Goal: Transaction & Acquisition: Book appointment/travel/reservation

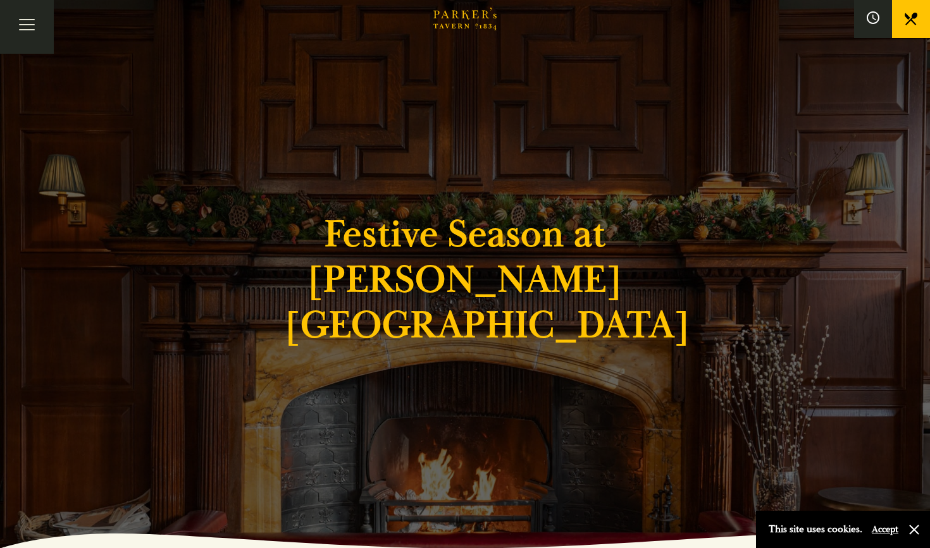
click at [199, 226] on div "Festive Season at Parker's Tavern" at bounding box center [464, 274] width 759 height 548
click at [913, 531] on button "button" at bounding box center [914, 530] width 13 height 13
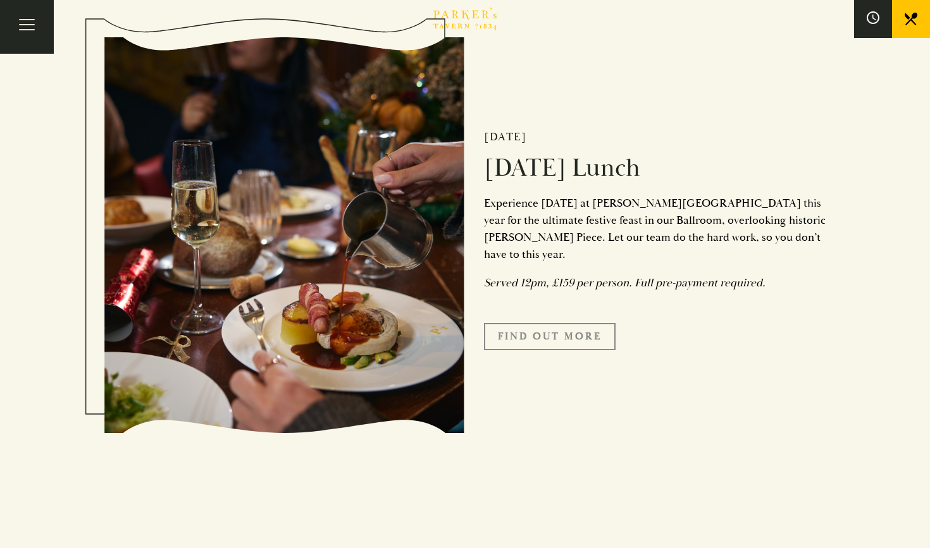
scroll to position [1614, 0]
click at [564, 348] on link "Find Out More" at bounding box center [550, 337] width 132 height 27
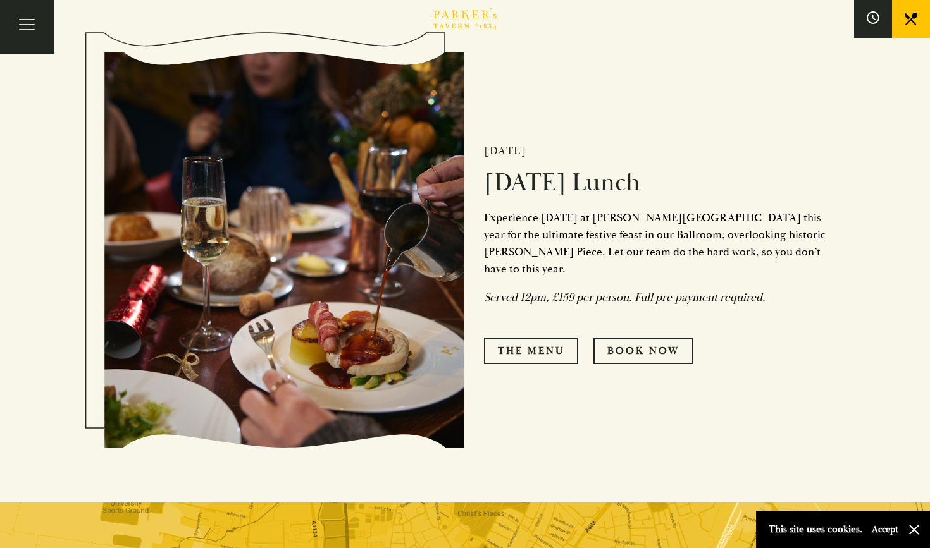
scroll to position [593, 0]
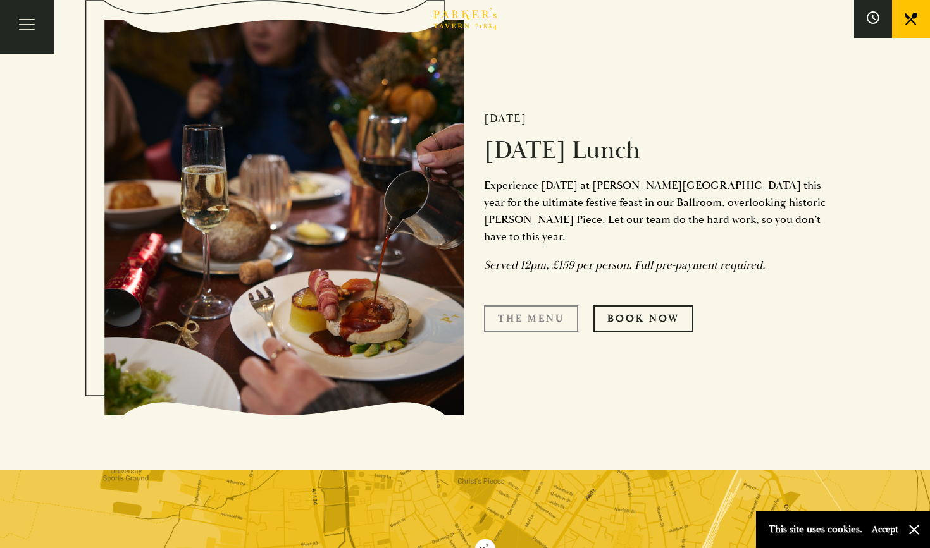
click at [519, 309] on link "The Menu" at bounding box center [531, 318] width 94 height 27
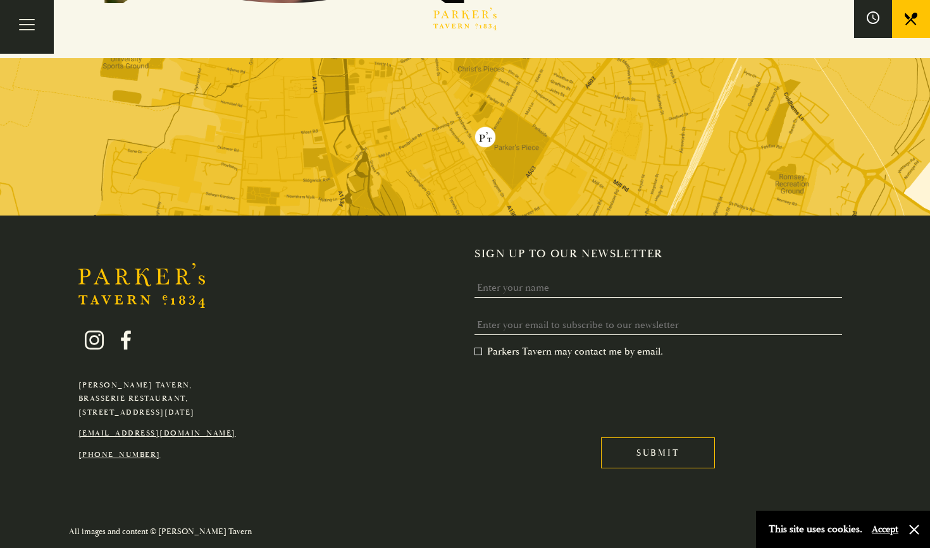
scroll to position [1004, 0]
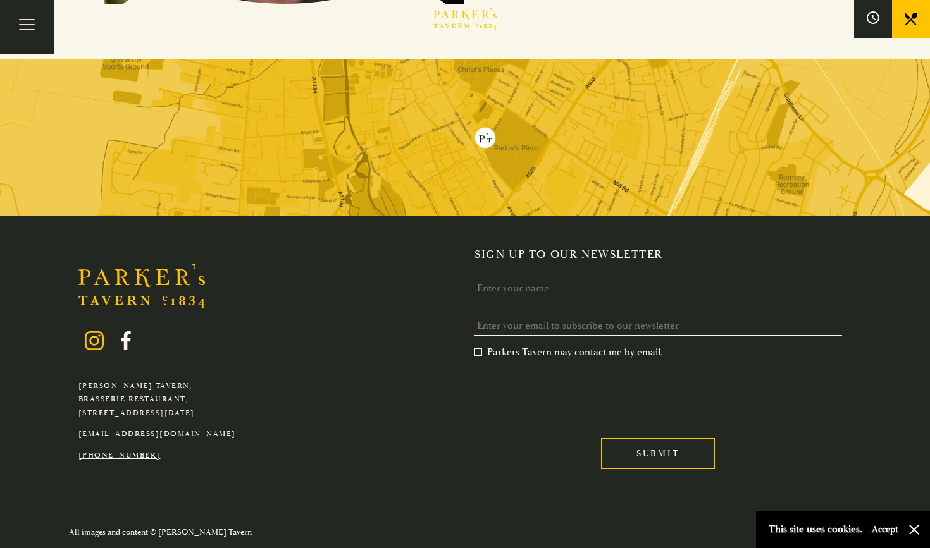
click at [96, 335] on icon at bounding box center [94, 340] width 19 height 19
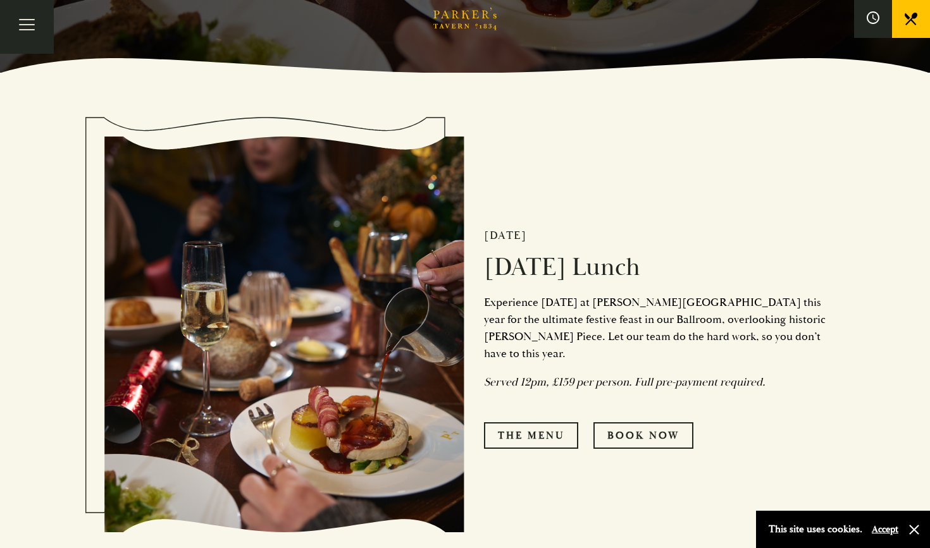
scroll to position [495, 0]
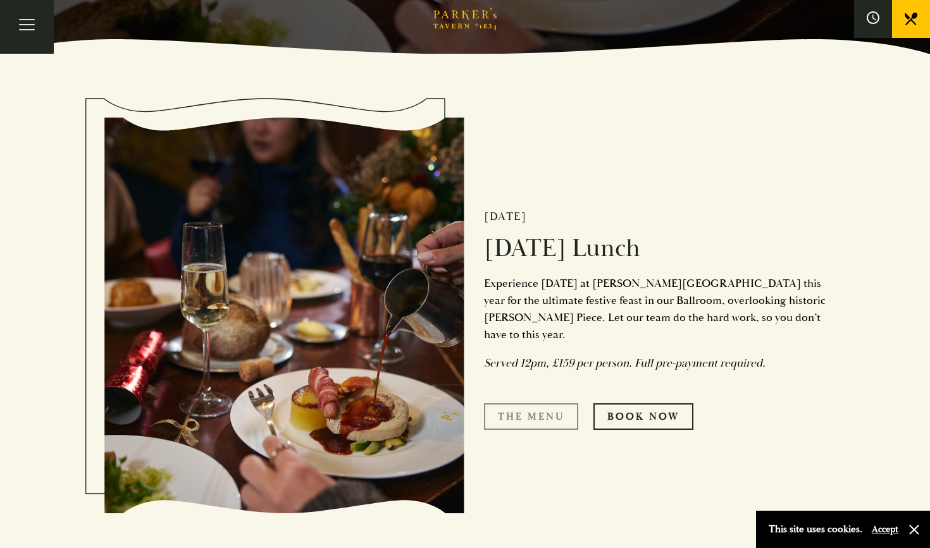
click at [540, 405] on link "The Menu" at bounding box center [531, 417] width 94 height 27
click at [633, 411] on link "Book Now" at bounding box center [643, 417] width 100 height 27
click at [624, 411] on link "Book Now" at bounding box center [643, 417] width 100 height 27
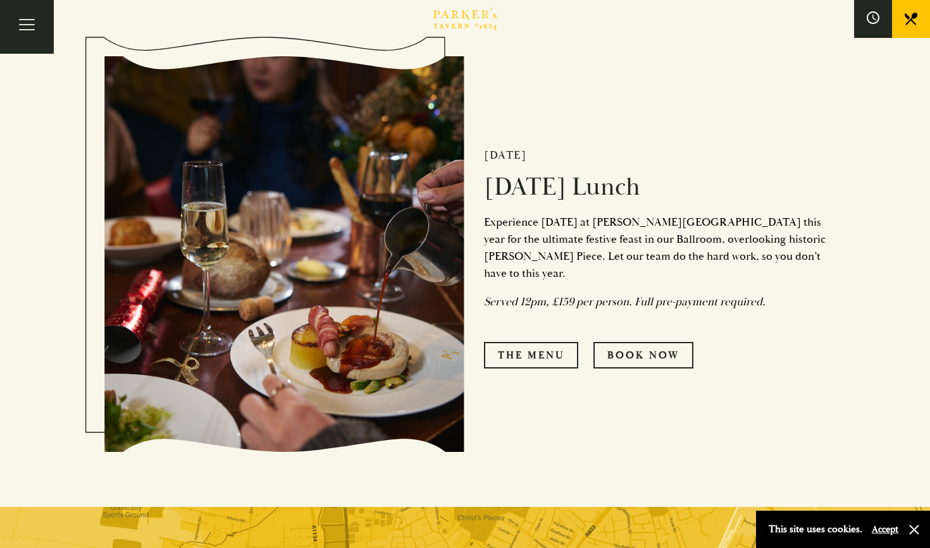
scroll to position [577, 0]
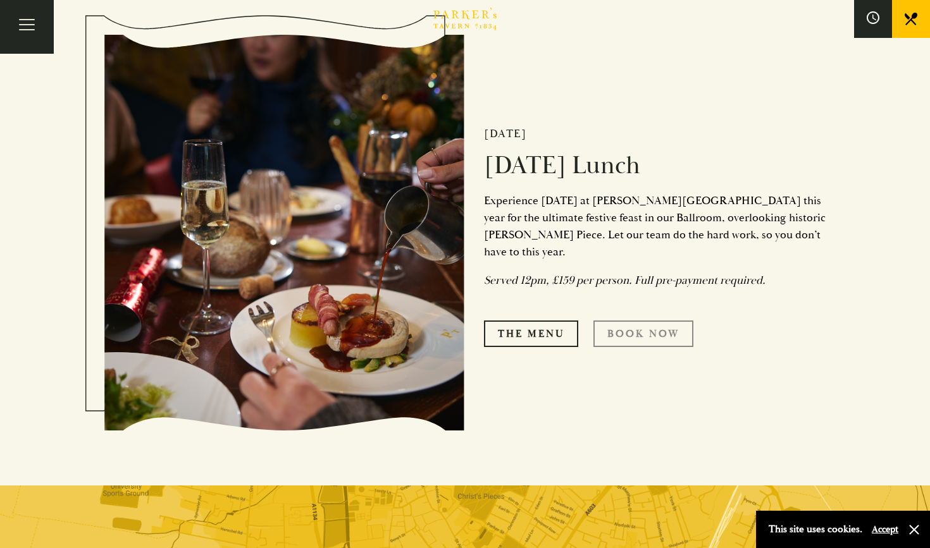
click at [629, 323] on link "Book Now" at bounding box center [643, 334] width 100 height 27
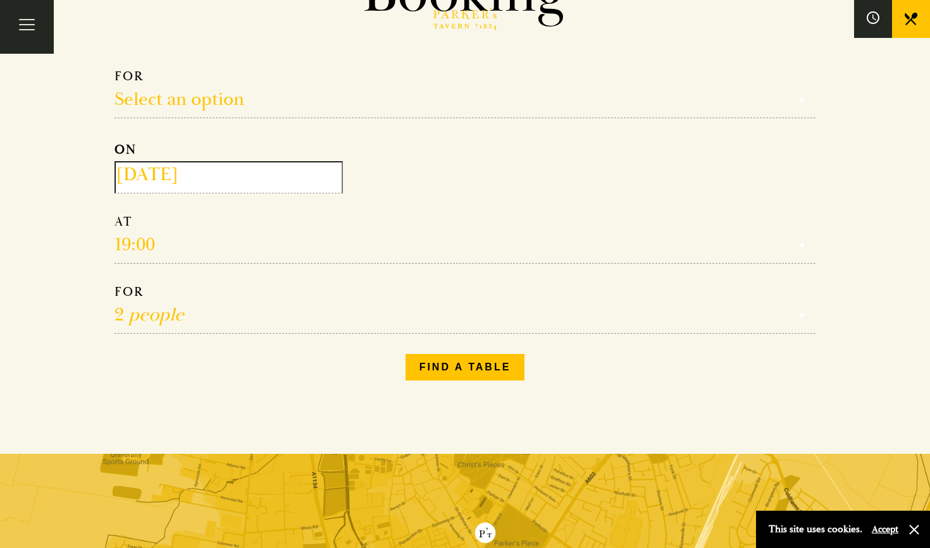
scroll to position [171, 0]
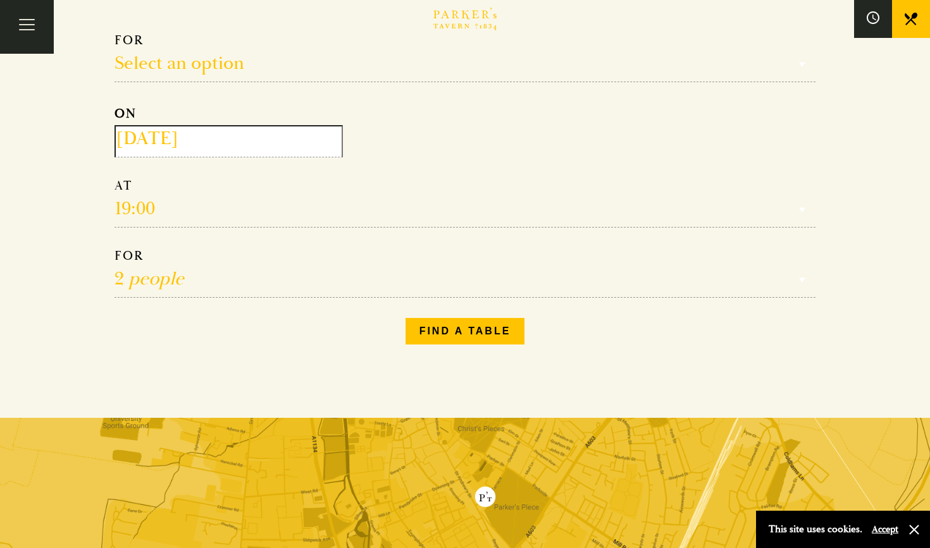
click at [154, 194] on select "Reservation time" at bounding box center [464, 203] width 701 height 50
click at [137, 209] on select "Reservation time" at bounding box center [464, 203] width 701 height 50
select select "3"
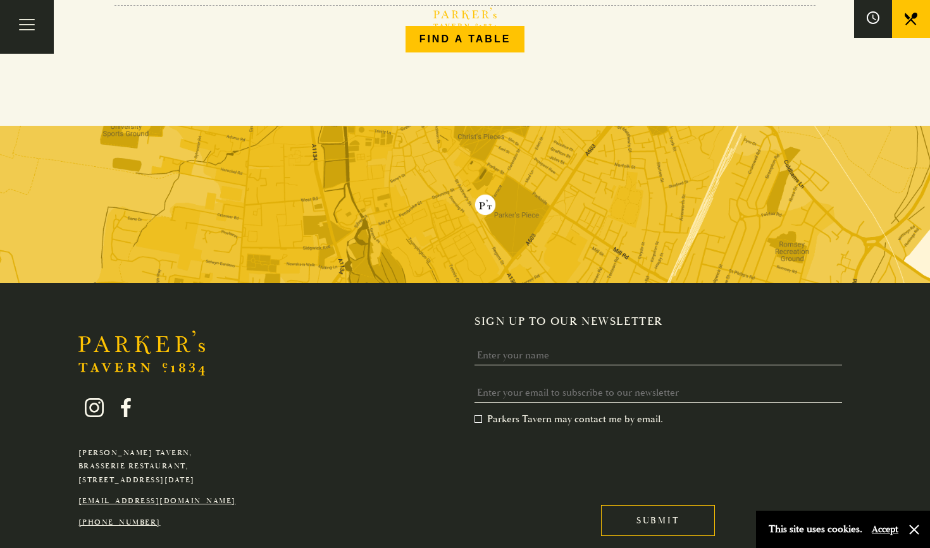
scroll to position [0, 0]
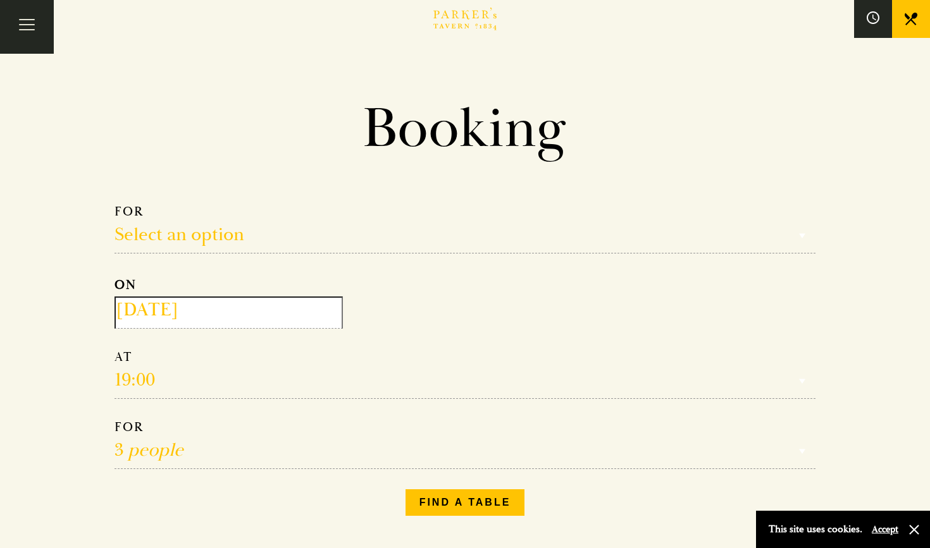
select select "134868"
click at [214, 314] on input "[DATE]" at bounding box center [228, 313] width 228 height 32
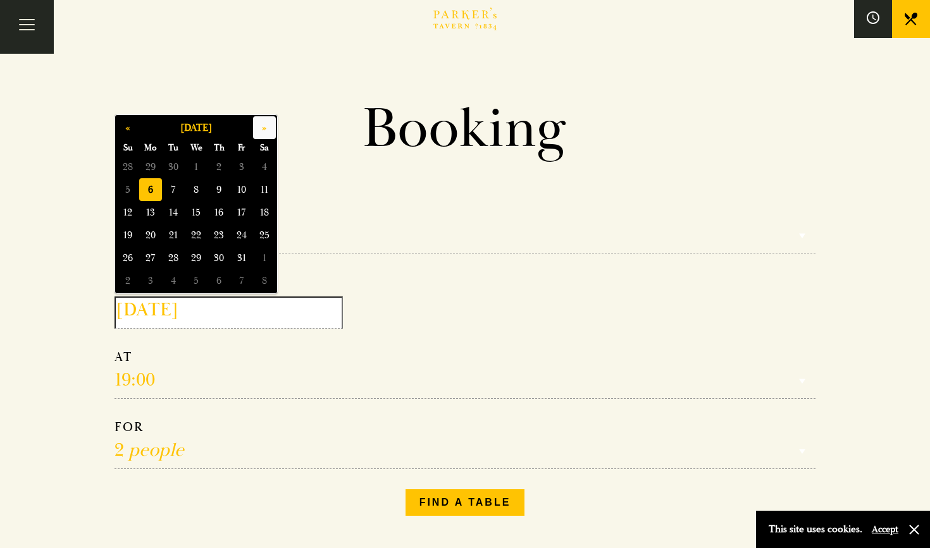
click at [268, 126] on button "»" at bounding box center [264, 127] width 23 height 23
click at [267, 126] on button "»" at bounding box center [264, 127] width 23 height 23
click at [218, 238] on span "25" at bounding box center [218, 235] width 23 height 23
type input "2025-12-25"
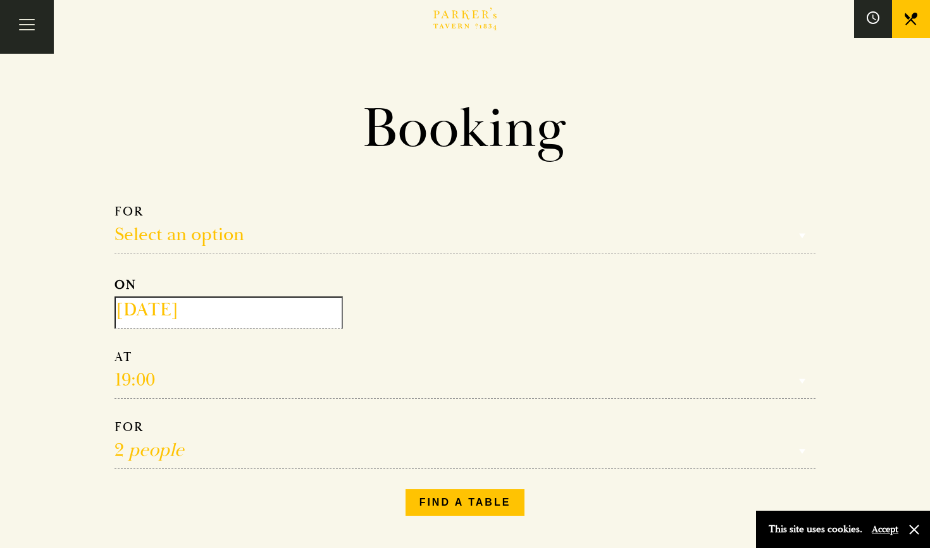
select select "134868"
select select "18:00"
select select "134868"
select select "14:00"
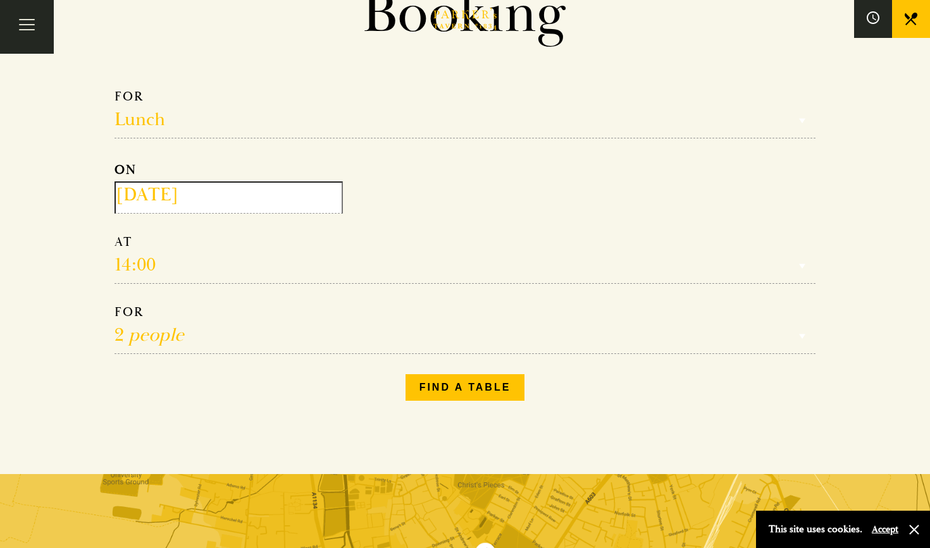
scroll to position [161, 0]
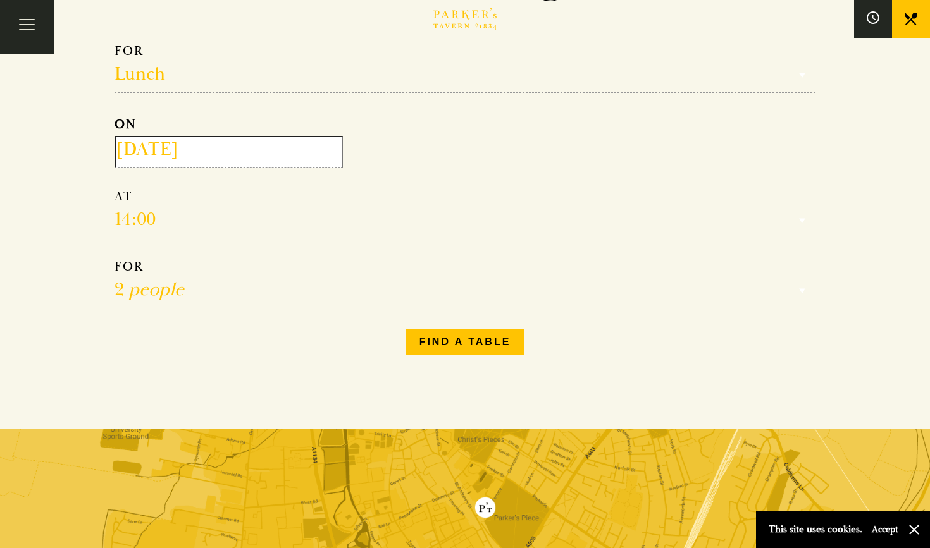
select select "3"
click at [420, 340] on button "Find a table" at bounding box center [465, 342] width 120 height 27
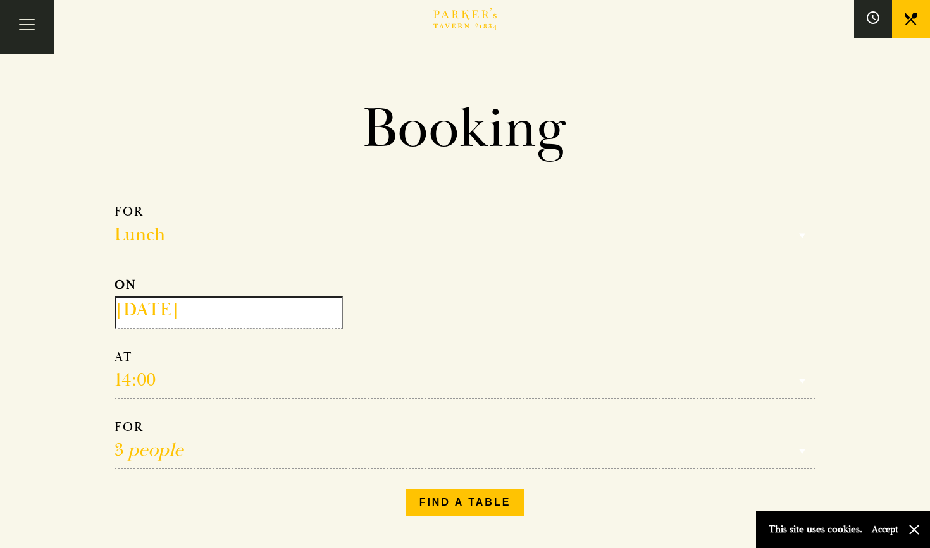
scroll to position [0, 0]
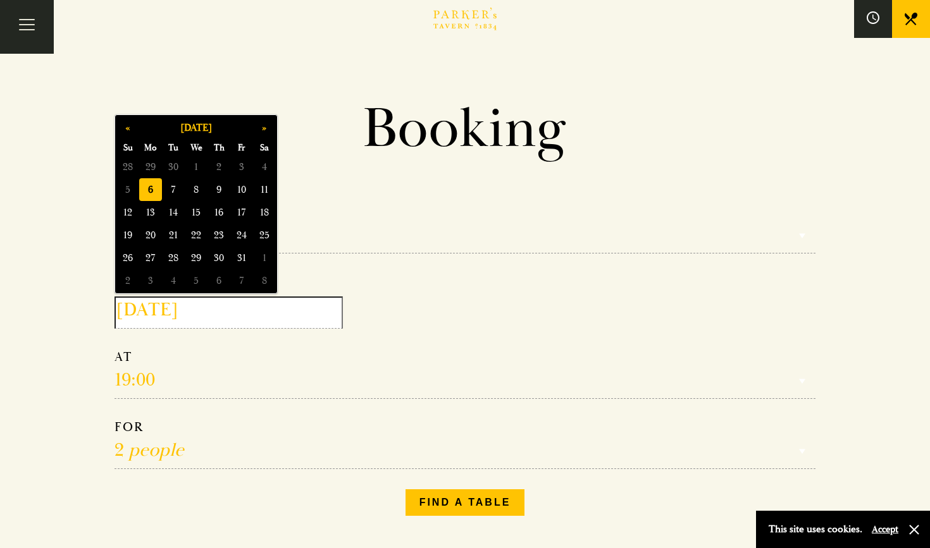
click at [214, 307] on input "[DATE]" at bounding box center [228, 313] width 228 height 32
click at [268, 128] on button "»" at bounding box center [264, 127] width 23 height 23
click at [213, 233] on span "25" at bounding box center [218, 235] width 23 height 23
type input "2025-12-25"
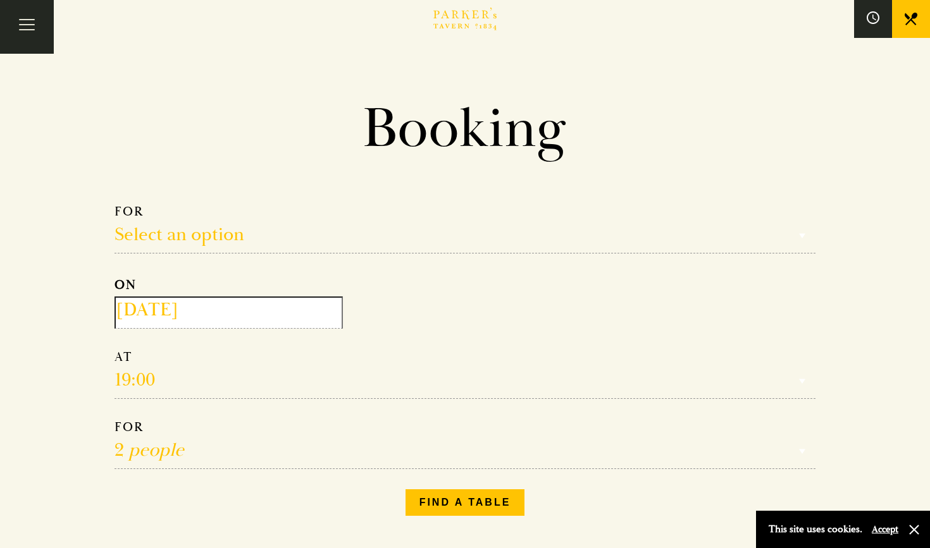
select select "134868"
select select "12:30"
click at [446, 493] on button "Find a table" at bounding box center [465, 503] width 120 height 27
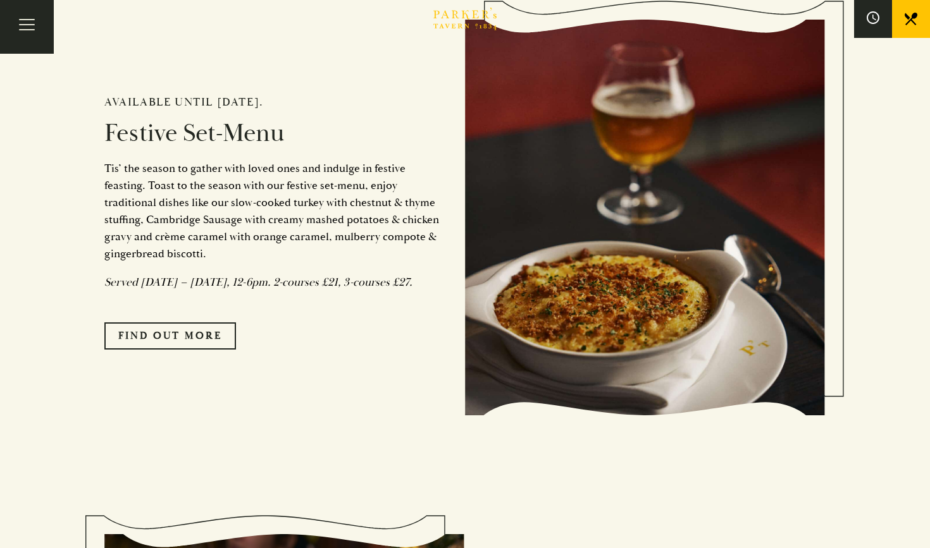
scroll to position [1119, 0]
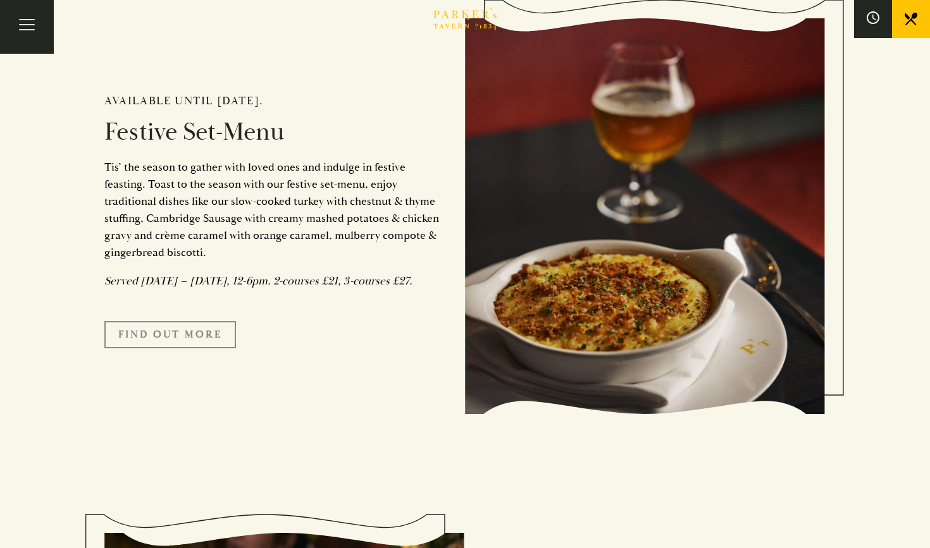
click at [212, 348] on link "FIND OUT MORE" at bounding box center [170, 334] width 132 height 27
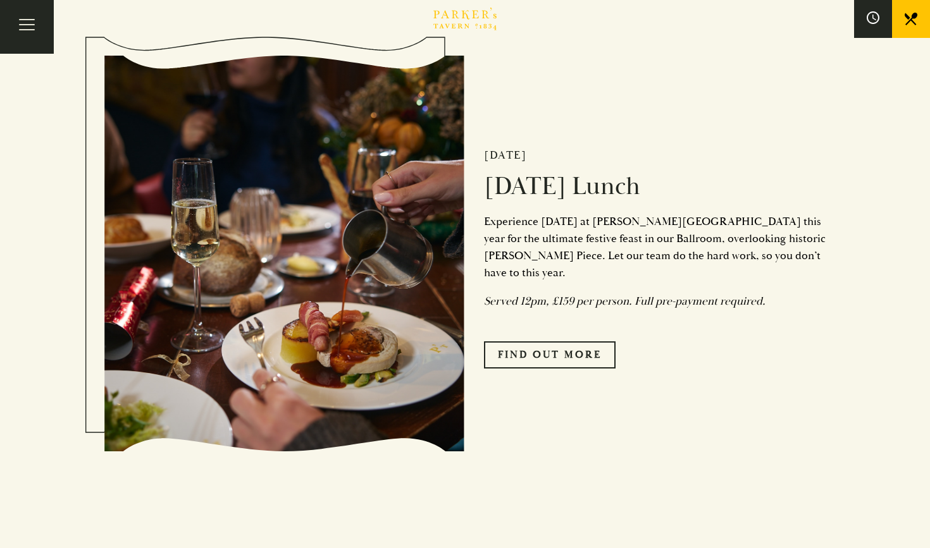
scroll to position [1660, 0]
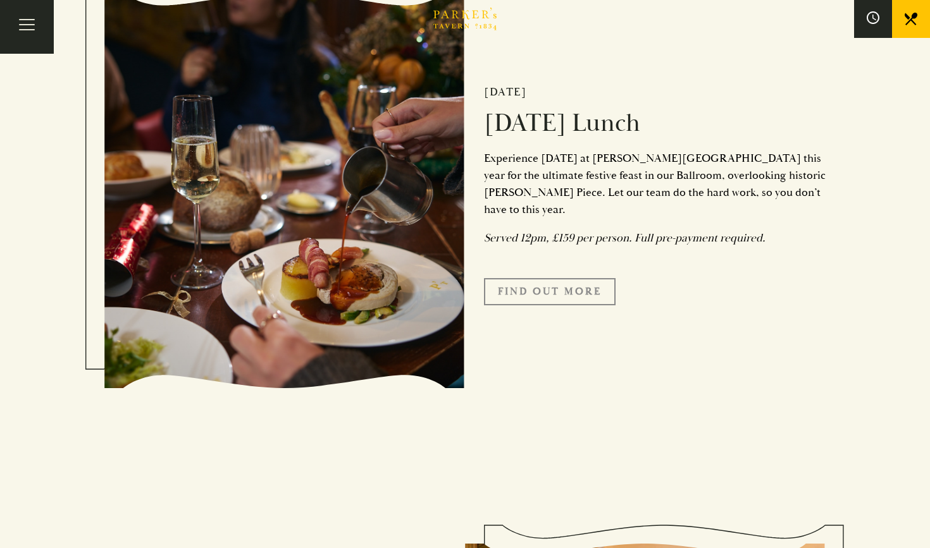
click at [586, 297] on link "Find Out More" at bounding box center [550, 291] width 132 height 27
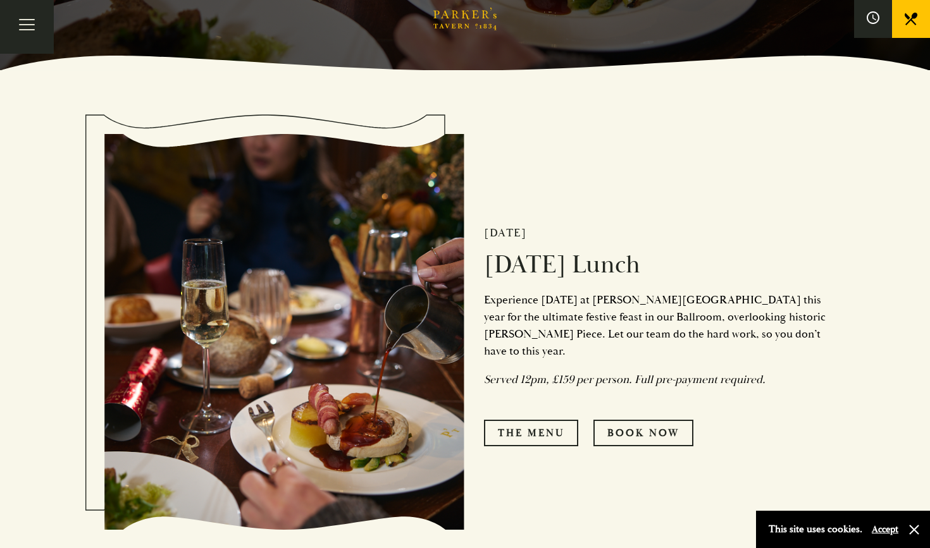
scroll to position [484, 0]
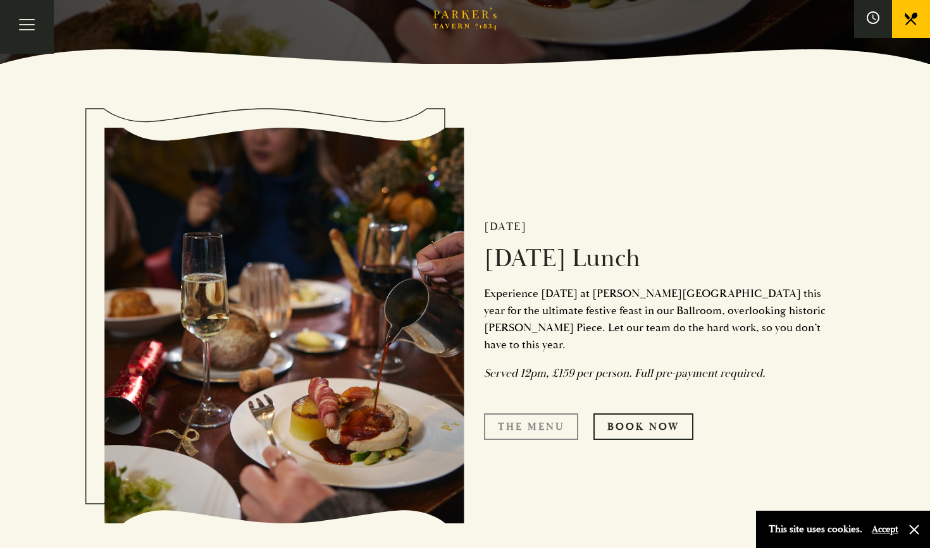
click at [556, 421] on link "The Menu" at bounding box center [531, 427] width 94 height 27
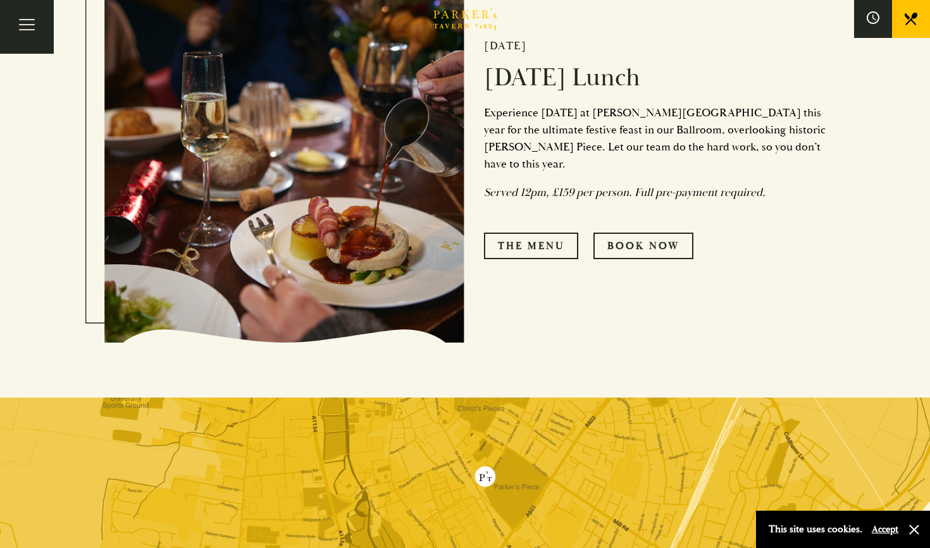
scroll to position [596, 0]
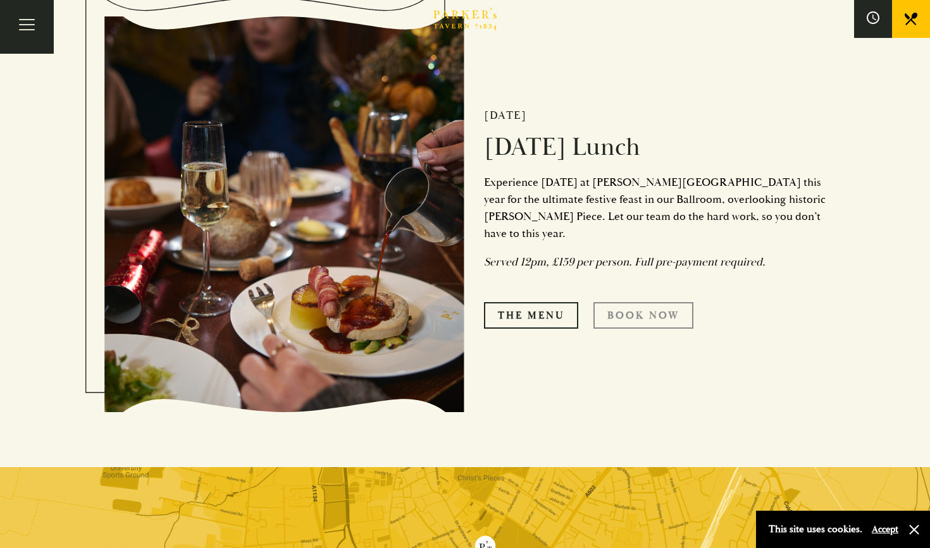
click at [648, 307] on link "Book Now" at bounding box center [643, 315] width 100 height 27
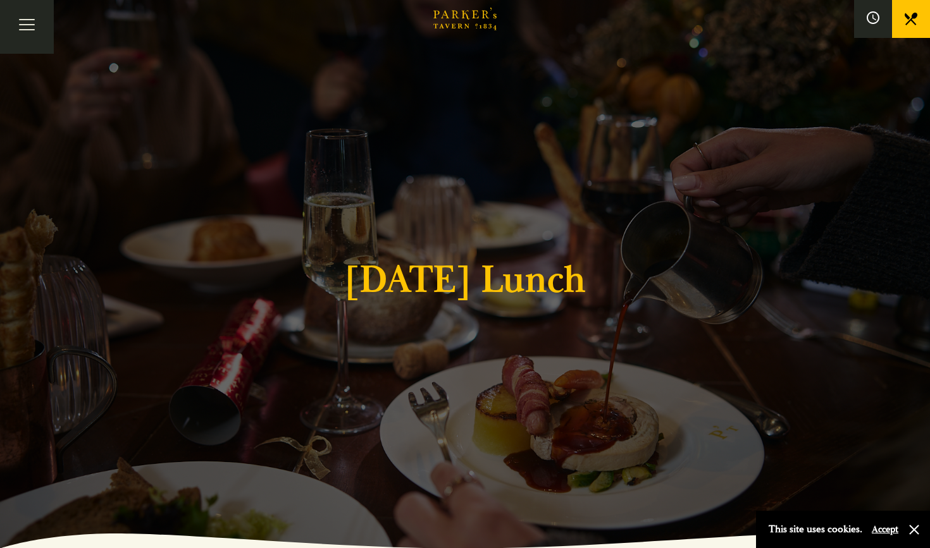
scroll to position [0, 0]
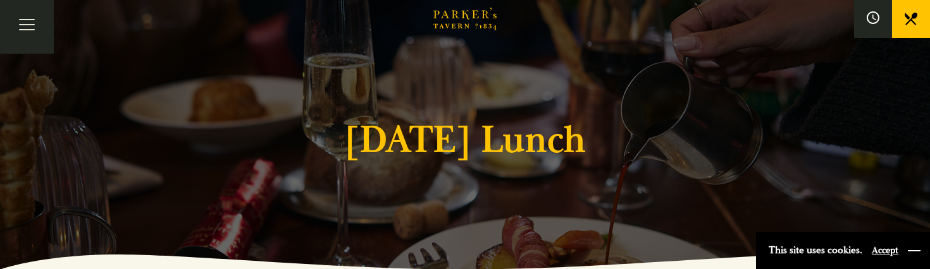
click at [915, 252] on button "button" at bounding box center [914, 251] width 13 height 13
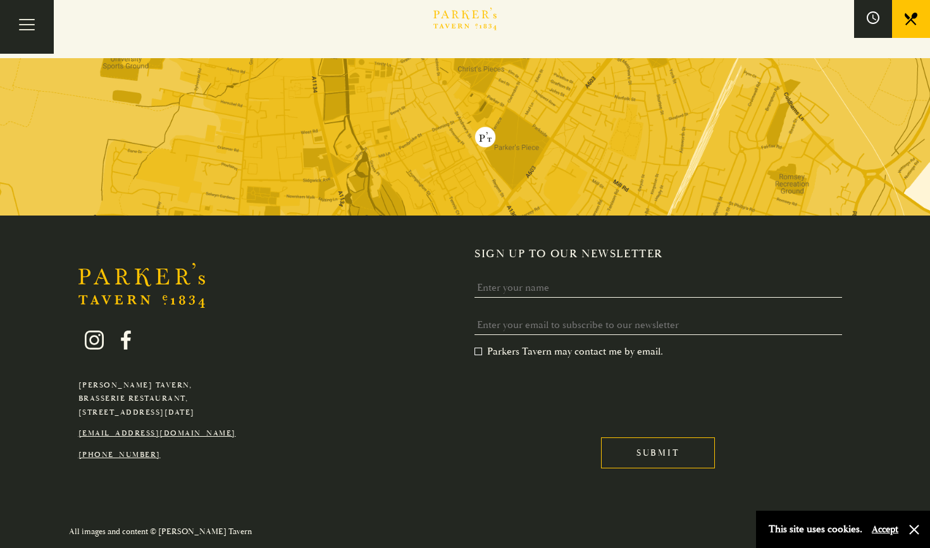
scroll to position [531, 0]
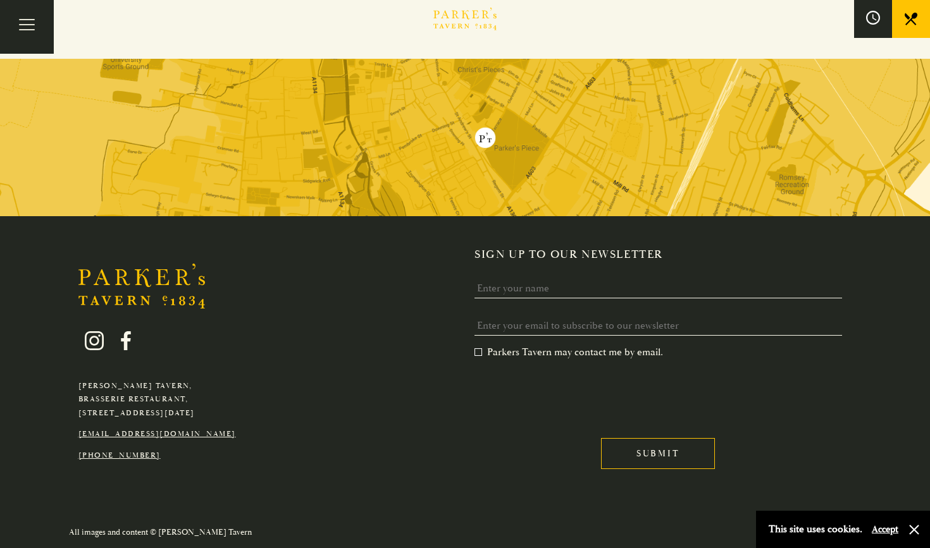
click at [885, 22] on button at bounding box center [873, 19] width 38 height 38
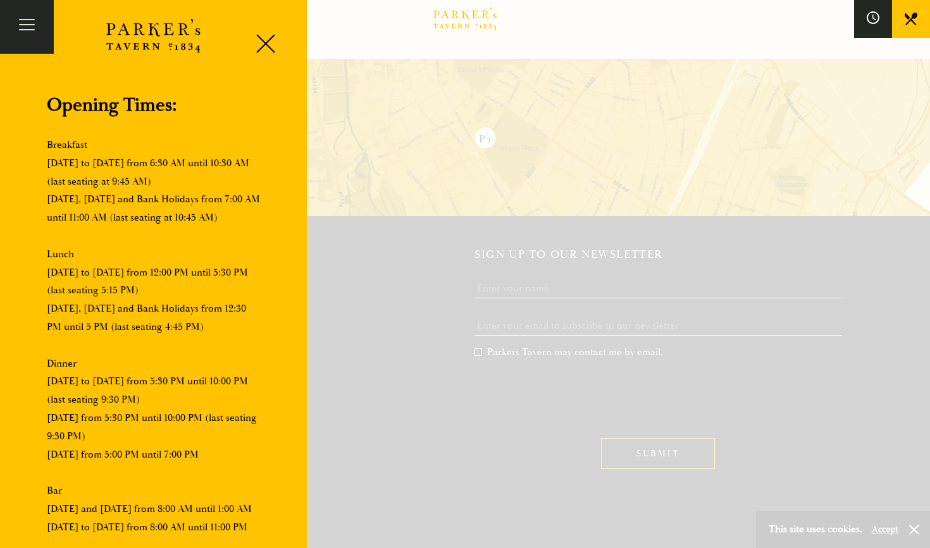
scroll to position [163, 0]
click at [269, 27] on div "Brasserie Restaurant Cambridge | Parker's Tavern Cambridge Parker's Tavern is a…" at bounding box center [153, 274] width 307 height 548
click at [463, 93] on div at bounding box center [465, 274] width 930 height 548
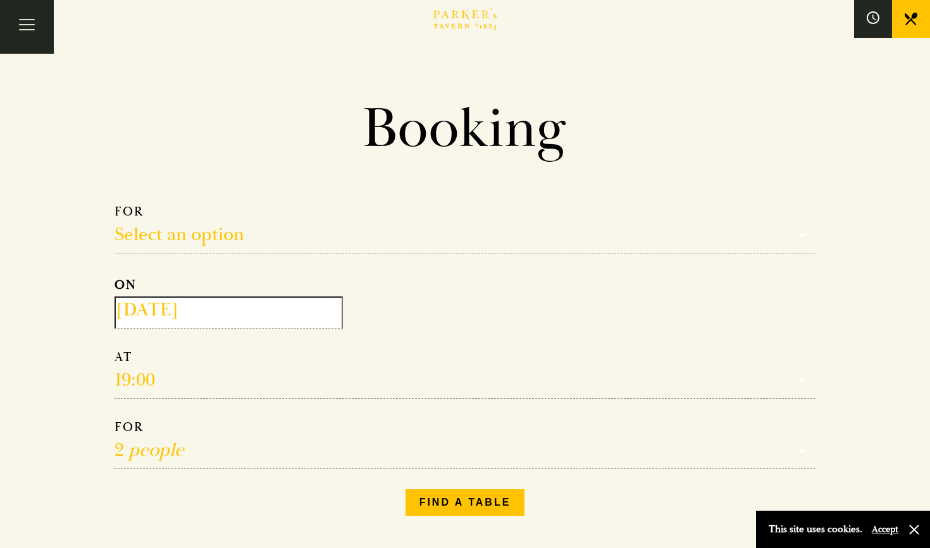
scroll to position [0, 0]
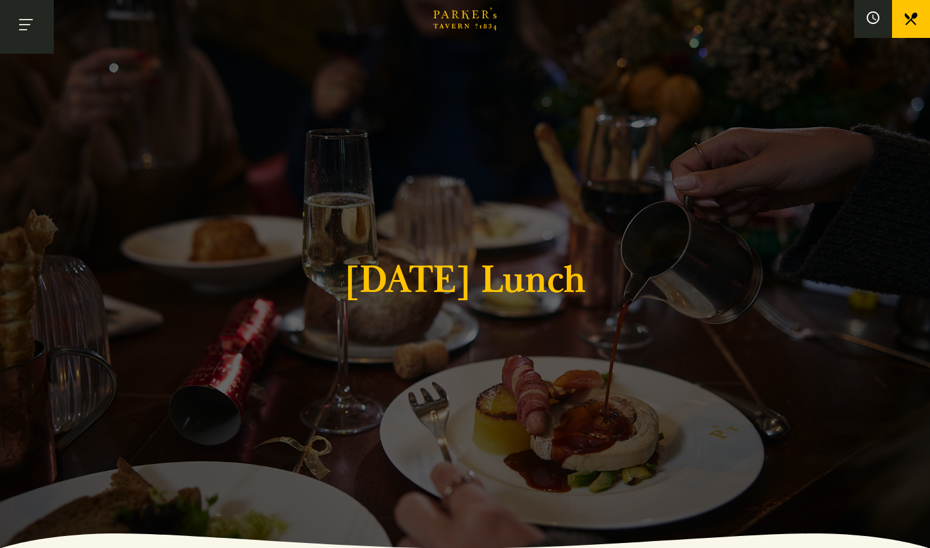
click at [23, 23] on button "Toggle navigation" at bounding box center [27, 27] width 54 height 54
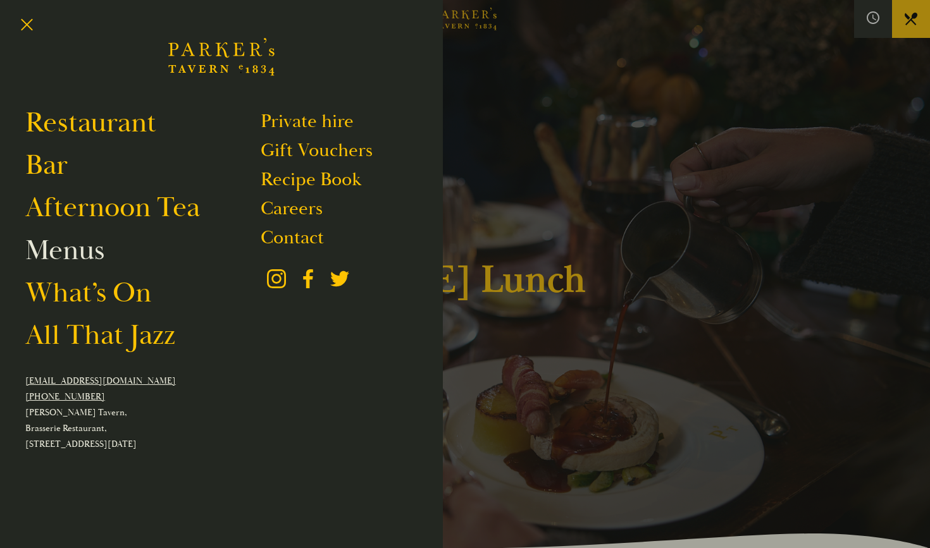
click at [102, 247] on link "Menus" at bounding box center [64, 250] width 79 height 35
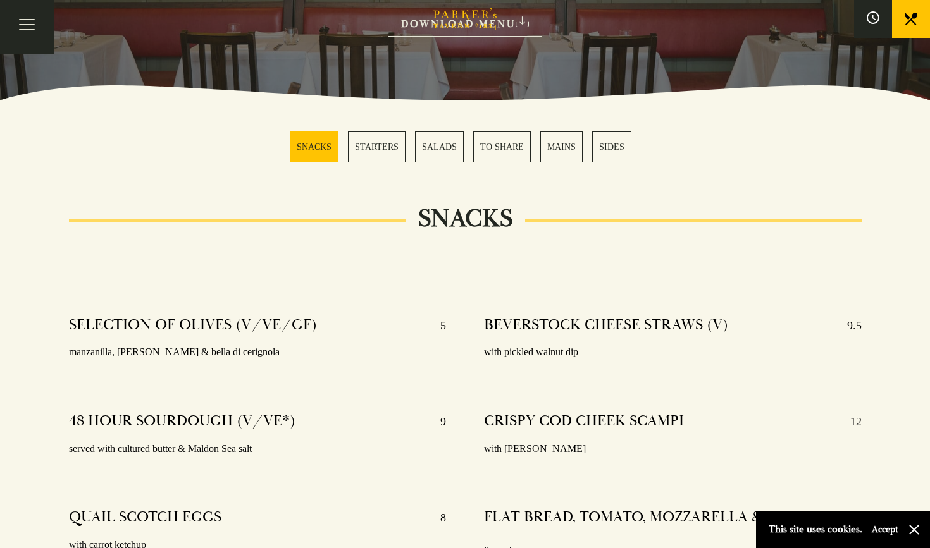
scroll to position [280, 0]
click at [575, 143] on link "MAINS" at bounding box center [561, 146] width 42 height 31
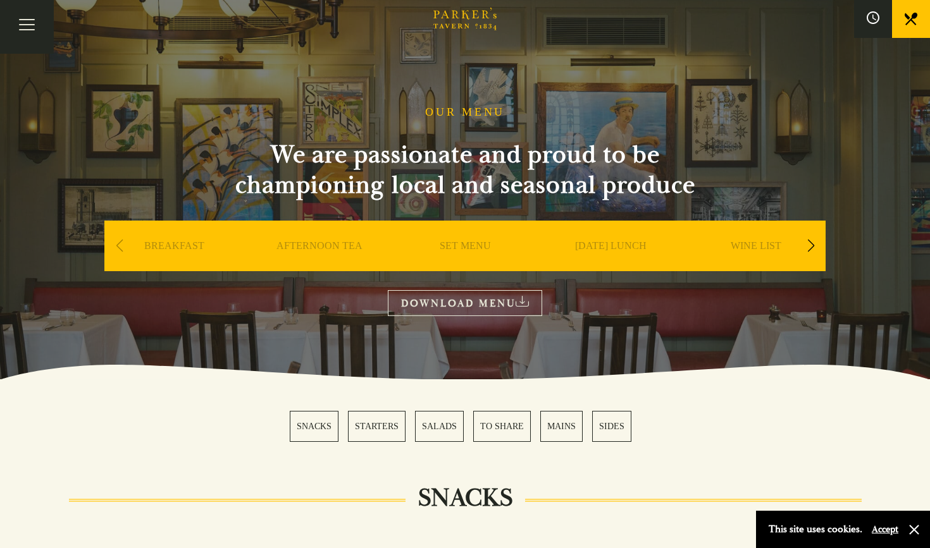
click at [812, 247] on div "Next slide" at bounding box center [810, 246] width 17 height 28
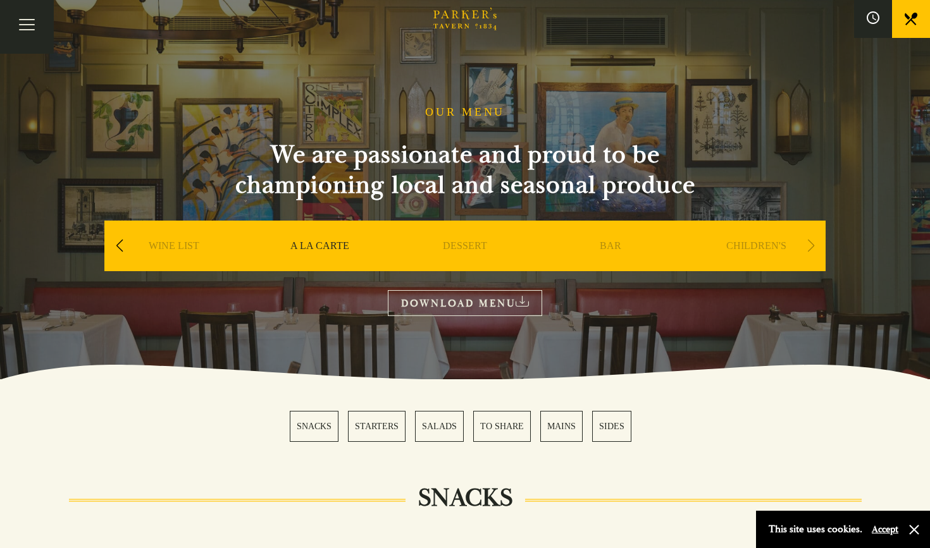
click at [812, 247] on div "Next slide" at bounding box center [810, 246] width 17 height 28
click at [25, 30] on span "Toggle navigation" at bounding box center [23, 29] width 8 height 1
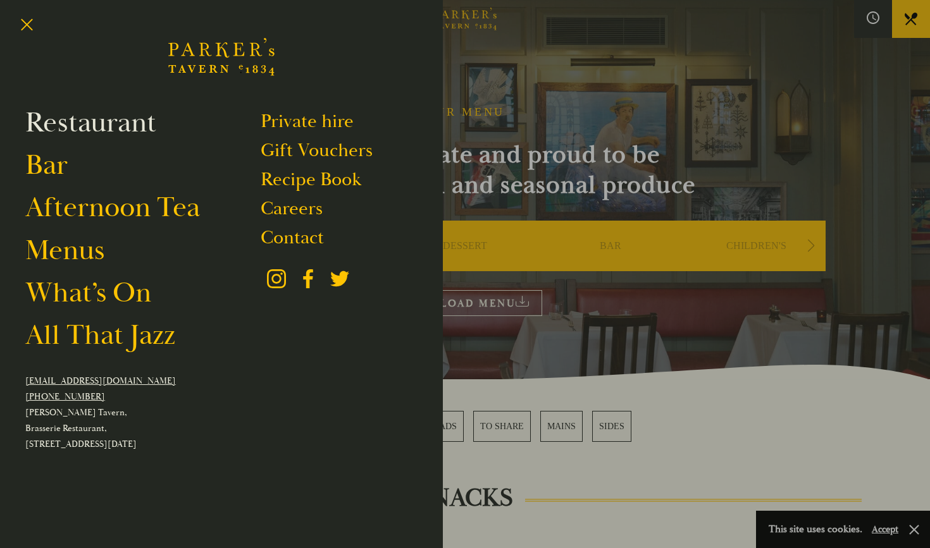
click at [92, 125] on link "Restaurant" at bounding box center [90, 122] width 131 height 35
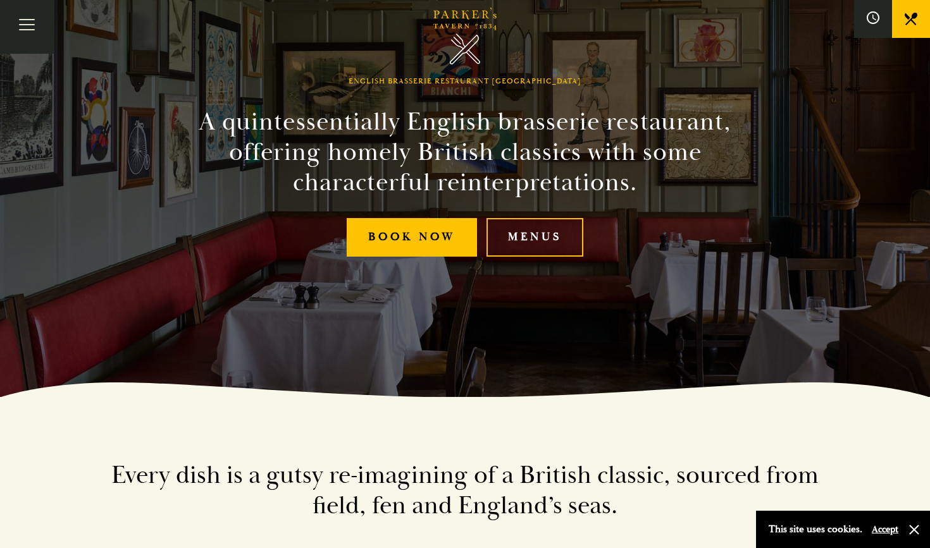
scroll to position [159, 0]
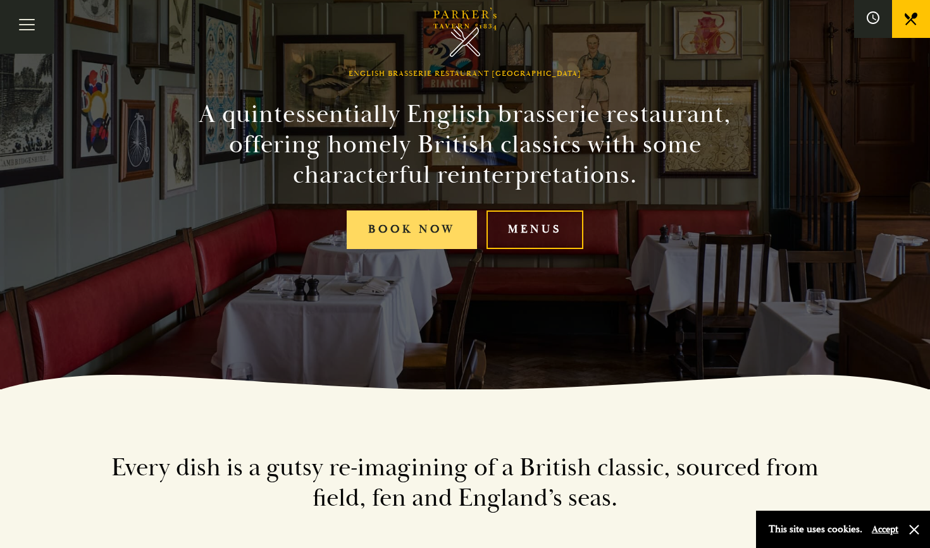
click at [448, 236] on link "Book Now" at bounding box center [412, 230] width 130 height 39
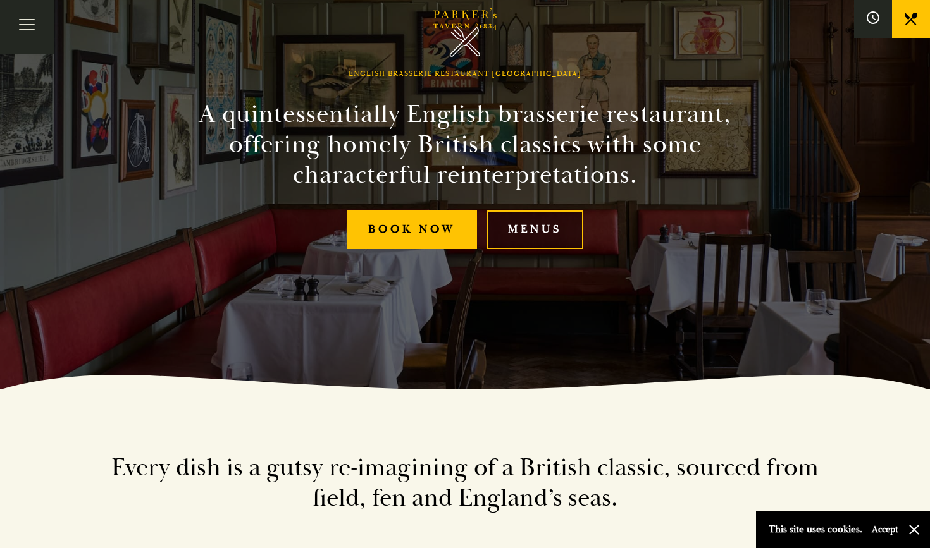
click at [546, 222] on link "Menus" at bounding box center [534, 230] width 97 height 39
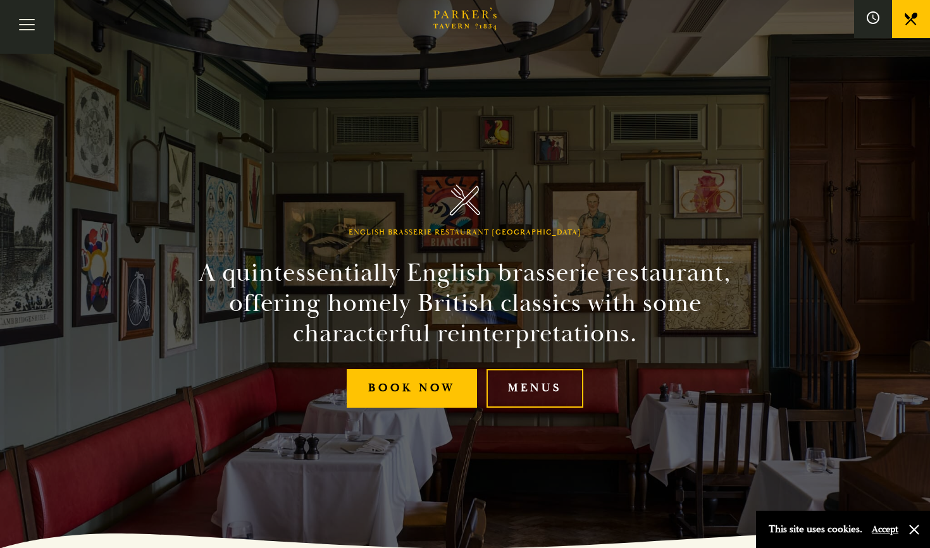
scroll to position [0, 0]
click at [39, 32] on button "Toggle navigation" at bounding box center [27, 27] width 54 height 54
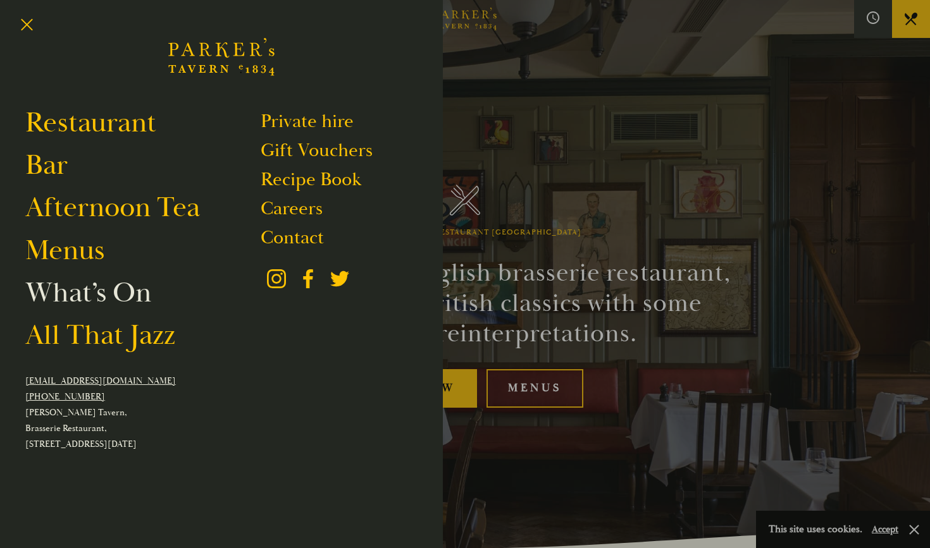
click at [71, 293] on link "What’s On" at bounding box center [88, 292] width 126 height 35
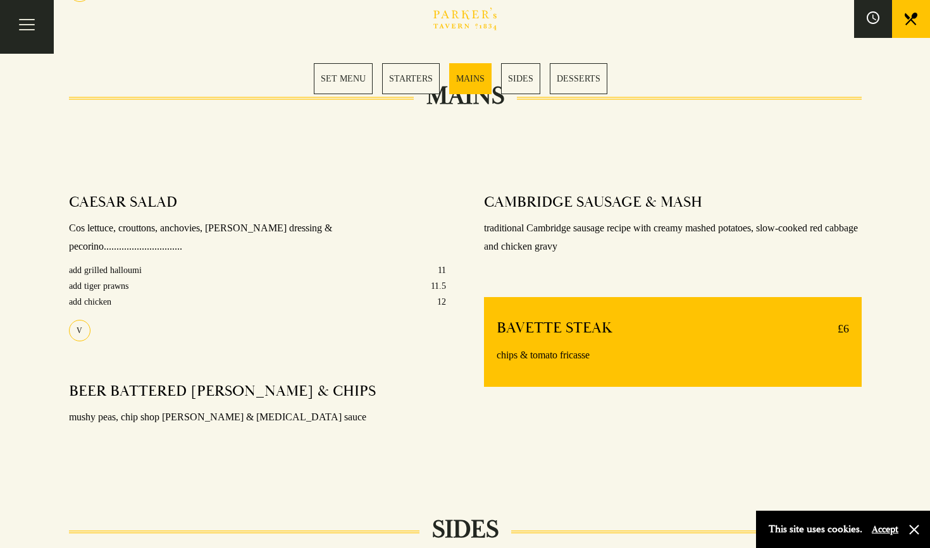
scroll to position [913, 0]
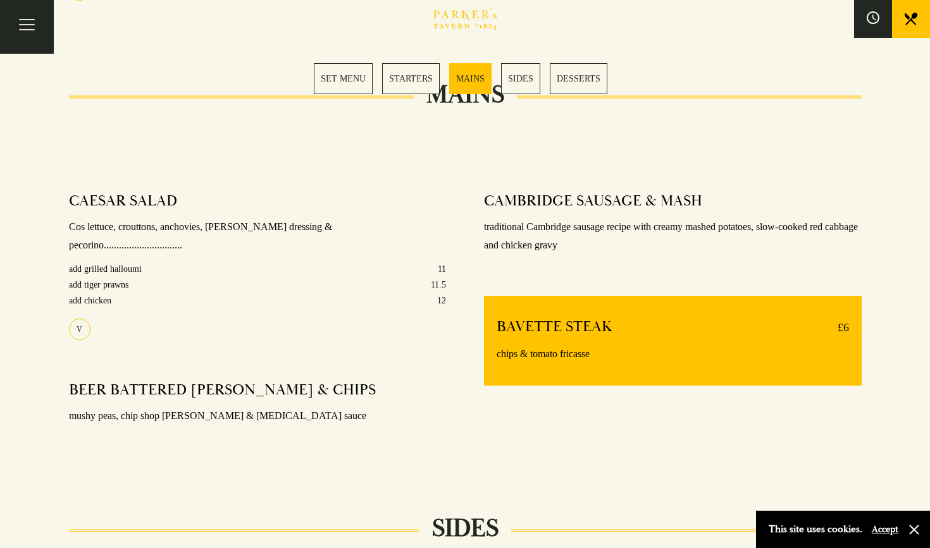
click at [80, 319] on div "V" at bounding box center [80, 330] width 22 height 22
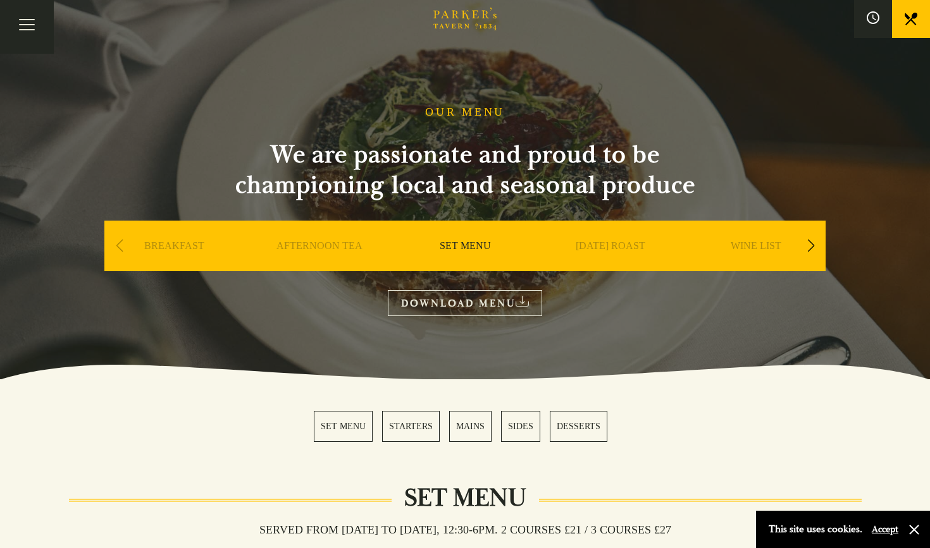
scroll to position [0, 0]
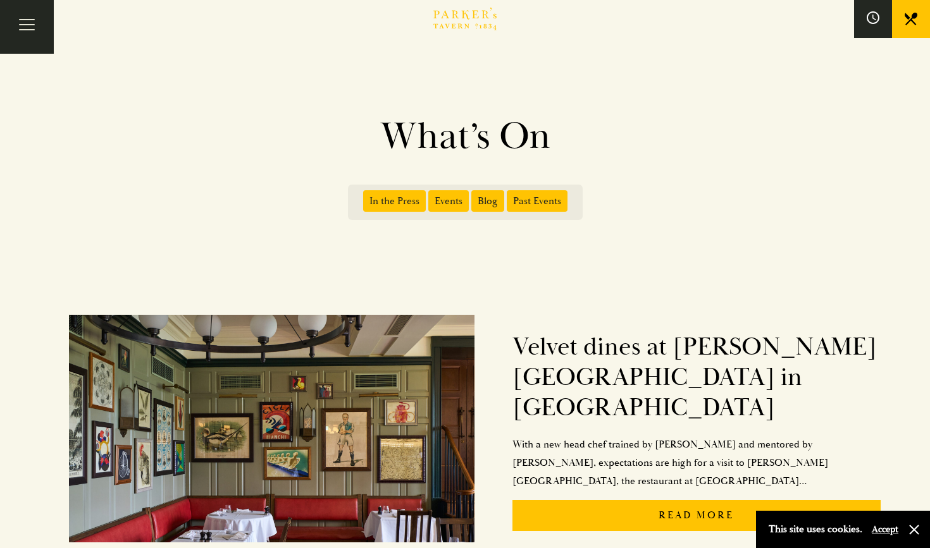
click at [457, 198] on span "Events" at bounding box center [448, 201] width 40 height 22
click at [431, 197] on input "Events" at bounding box center [431, 197] width 0 height 0
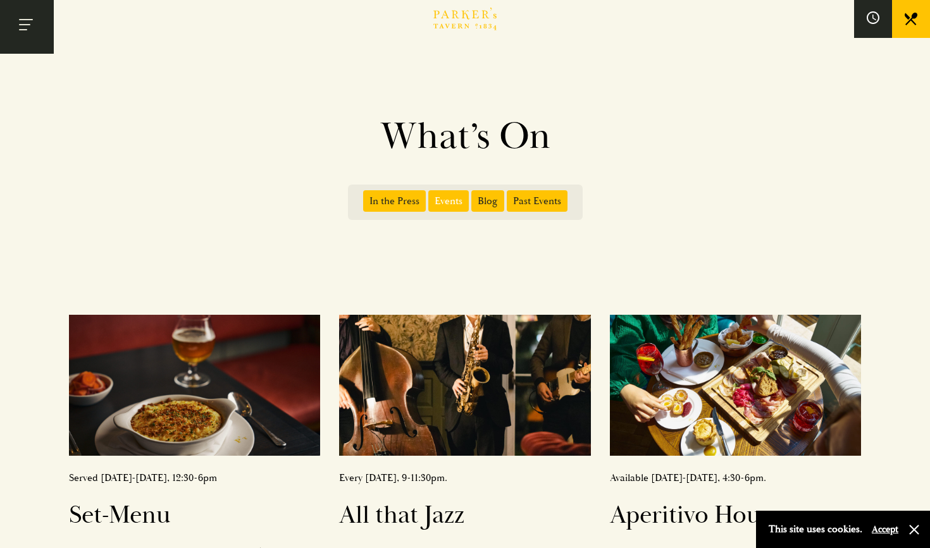
click at [28, 27] on button "Toggle navigation" at bounding box center [27, 27] width 54 height 54
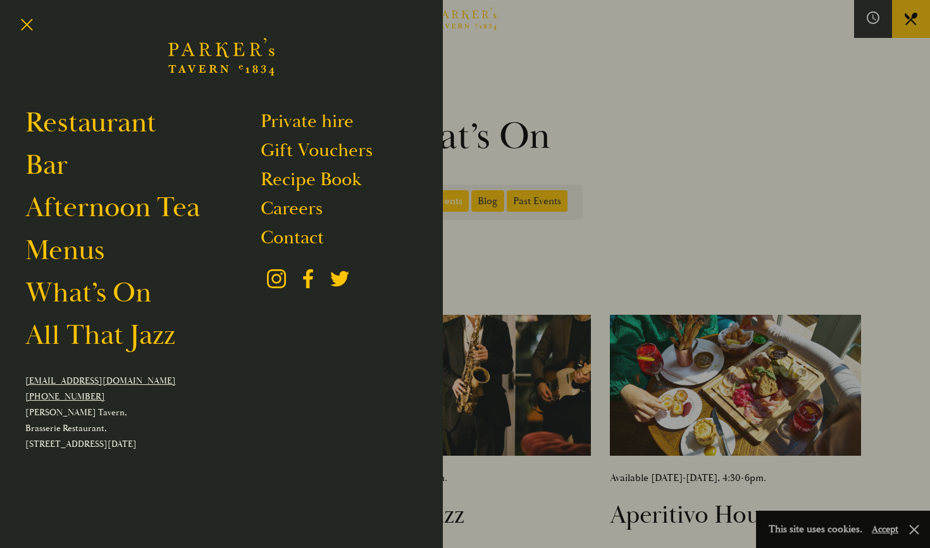
click at [569, 58] on div at bounding box center [465, 274] width 930 height 548
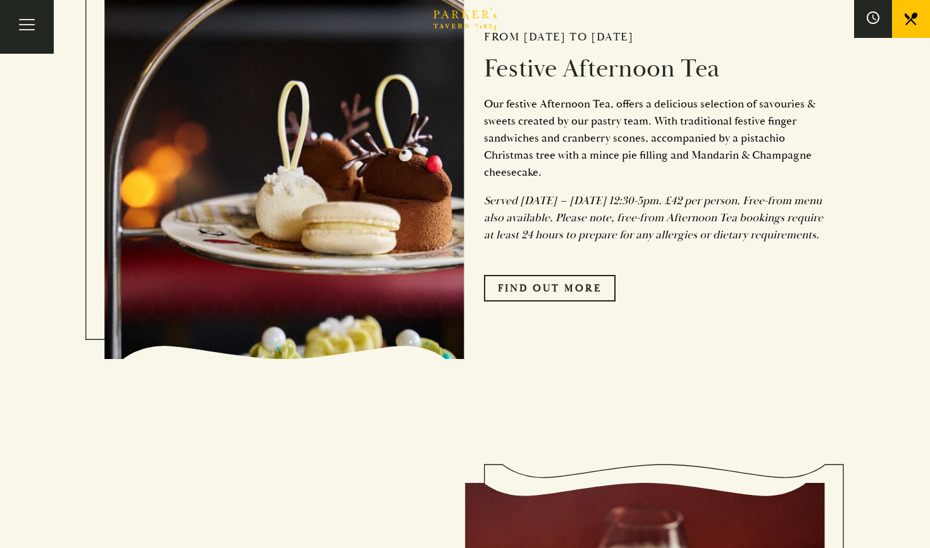
scroll to position [657, 0]
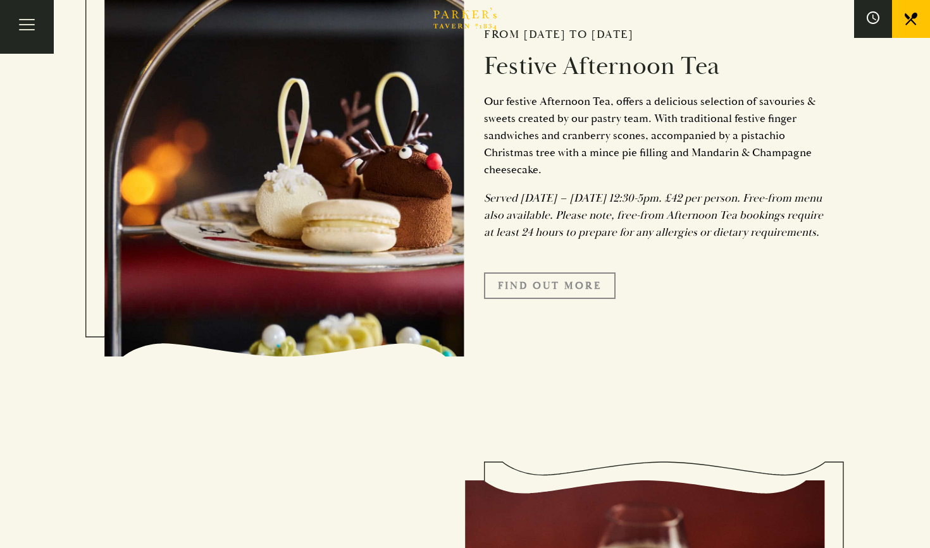
click at [583, 299] on link "FIND OUT MORE" at bounding box center [550, 286] width 132 height 27
click at [540, 299] on link "FIND OUT MORE" at bounding box center [550, 286] width 132 height 27
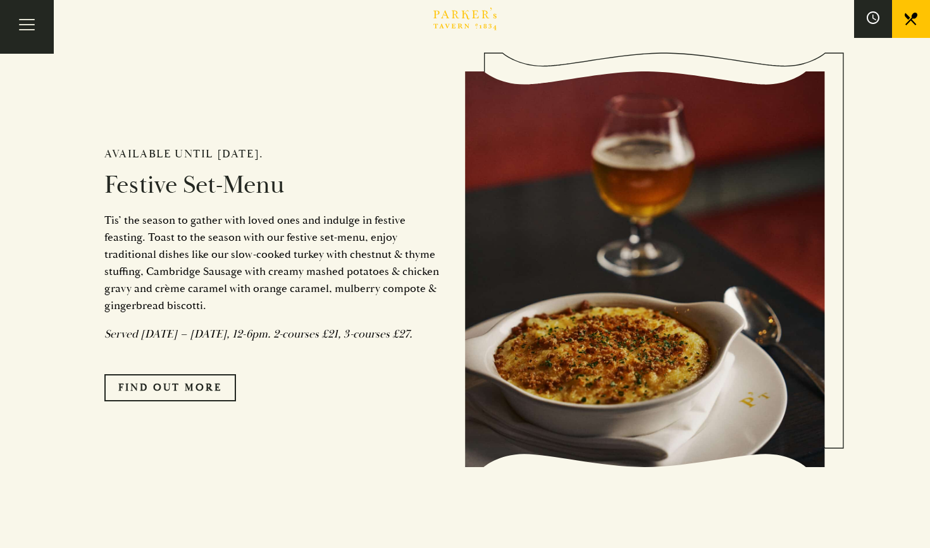
scroll to position [1181, 0]
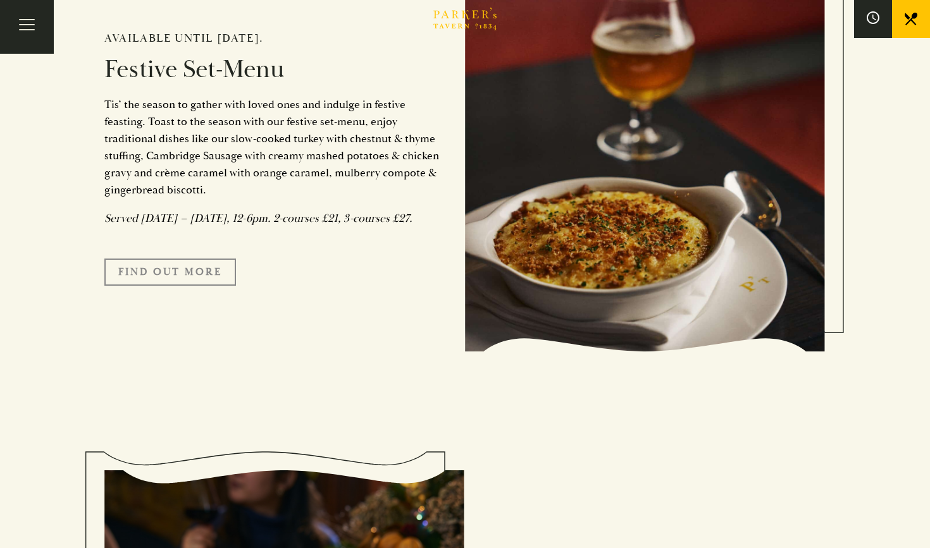
click at [159, 285] on link "FIND OUT MORE" at bounding box center [170, 272] width 132 height 27
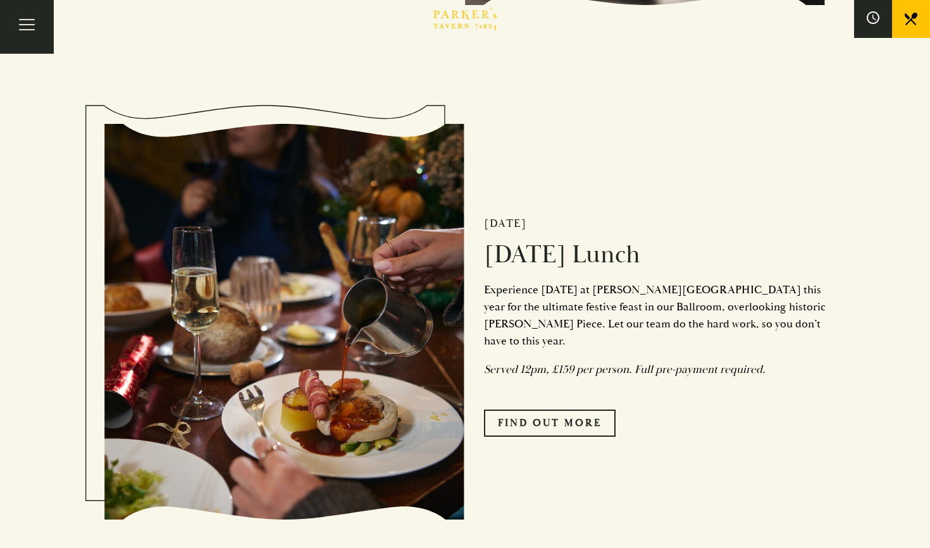
scroll to position [1521, 0]
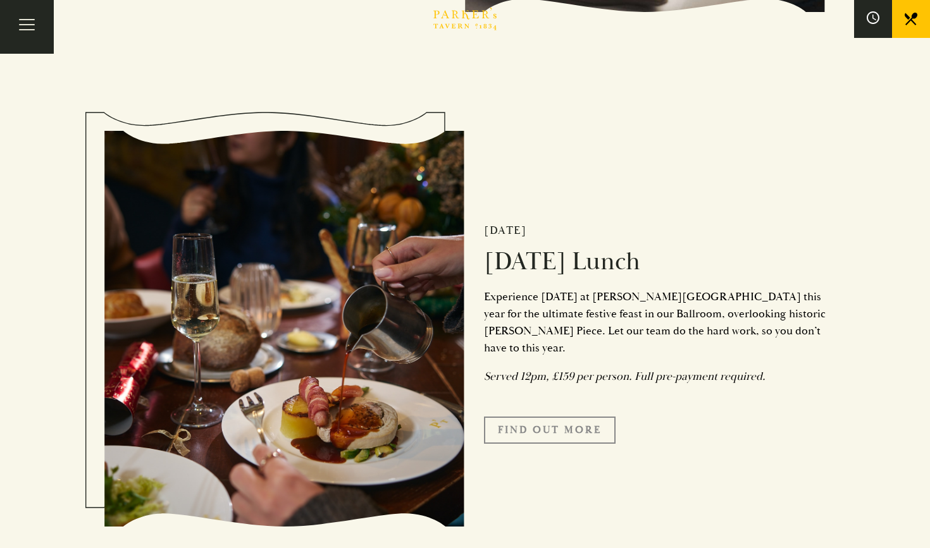
click at [546, 443] on link "Find Out More" at bounding box center [550, 430] width 132 height 27
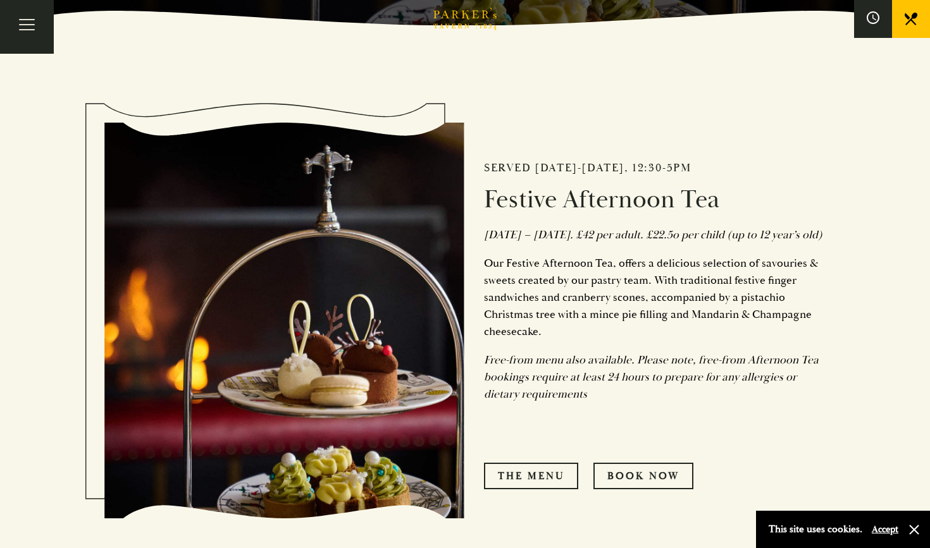
scroll to position [538, 0]
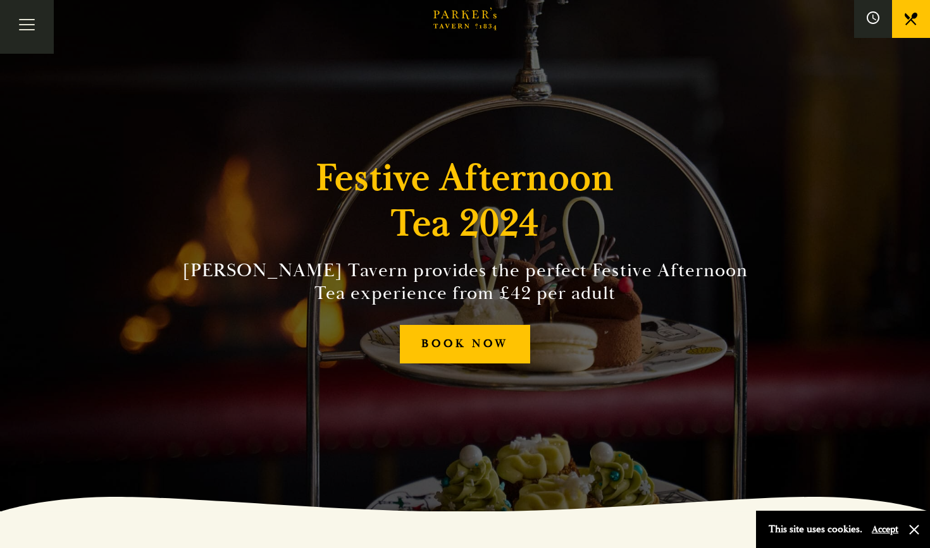
scroll to position [40, 0]
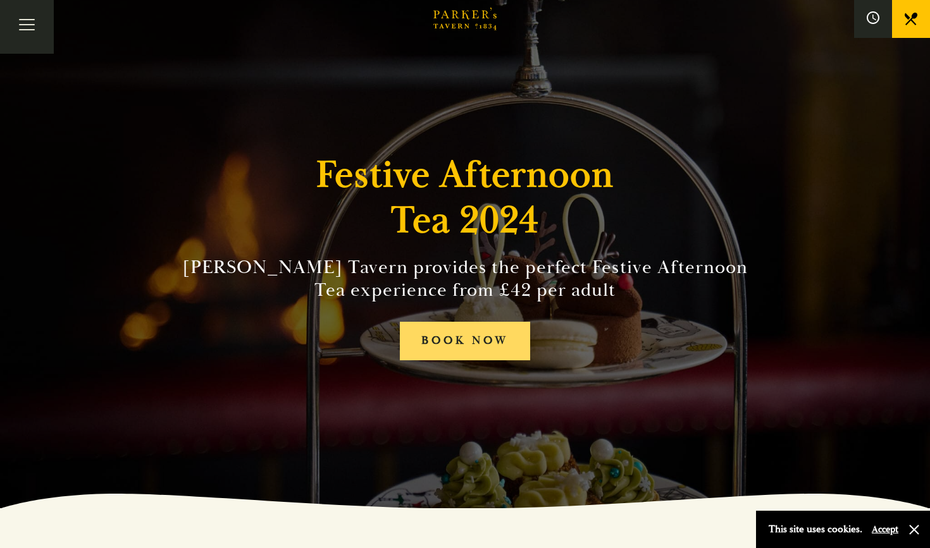
click at [502, 343] on link "BOOK NOW" at bounding box center [465, 341] width 130 height 39
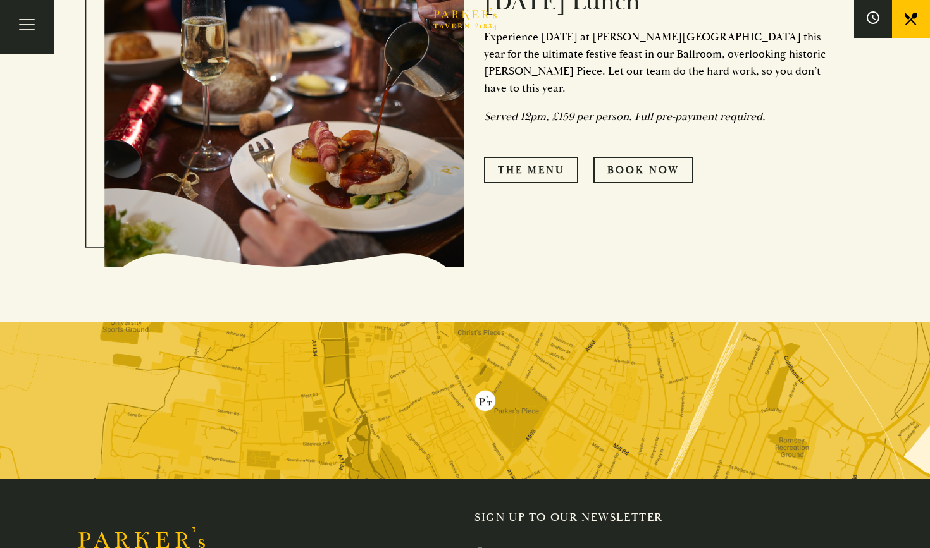
scroll to position [739, 0]
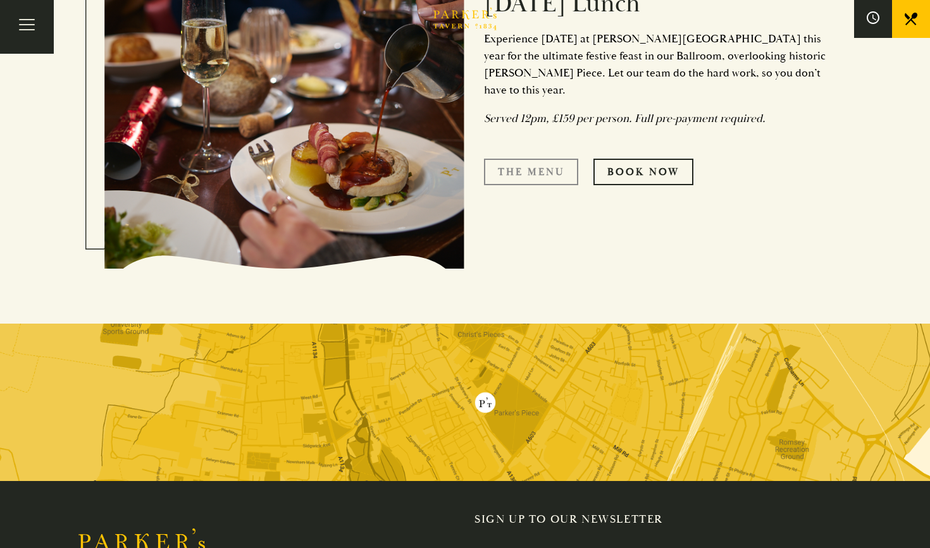
click at [543, 167] on link "The Menu" at bounding box center [531, 172] width 94 height 27
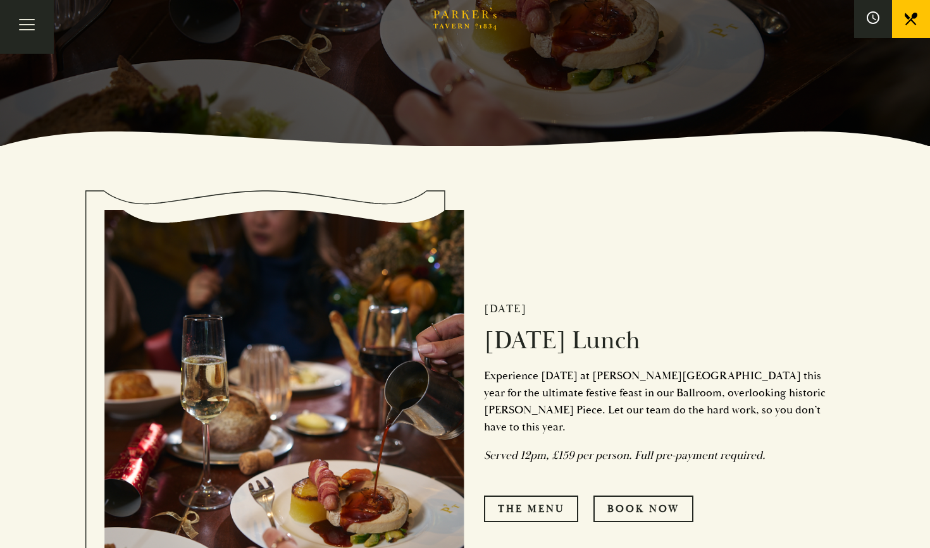
scroll to position [422, 0]
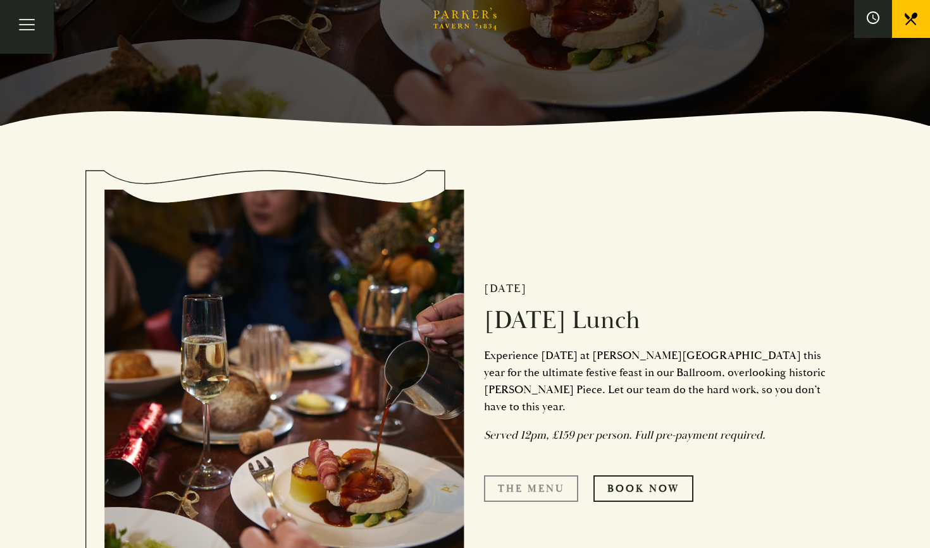
click at [533, 476] on link "The Menu" at bounding box center [531, 489] width 94 height 27
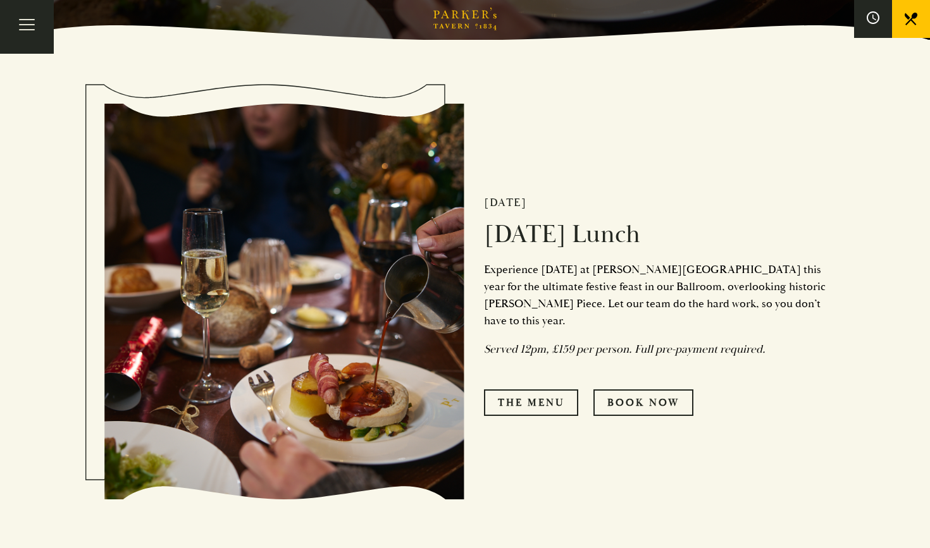
scroll to position [510, 0]
